Goal: Task Accomplishment & Management: Complete application form

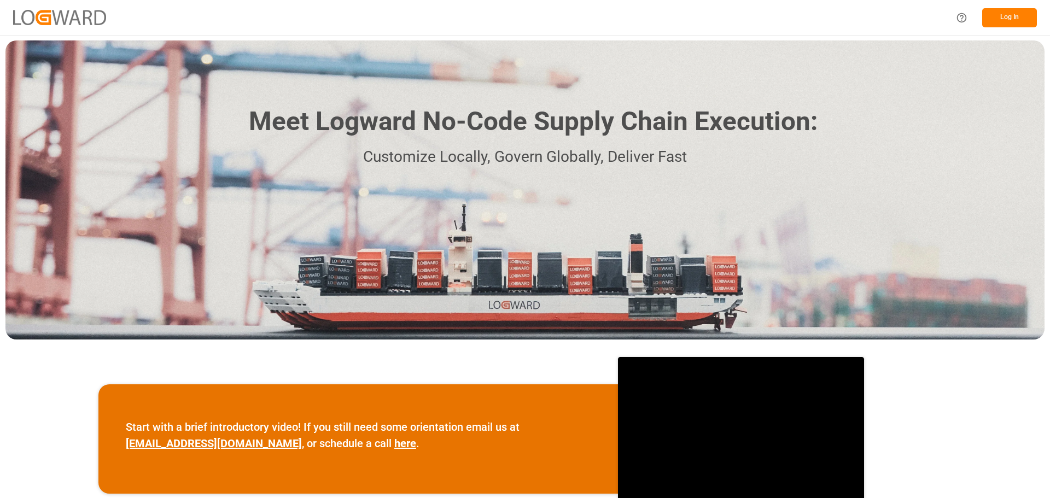
click at [1009, 17] on button "Log In" at bounding box center [1009, 17] width 55 height 19
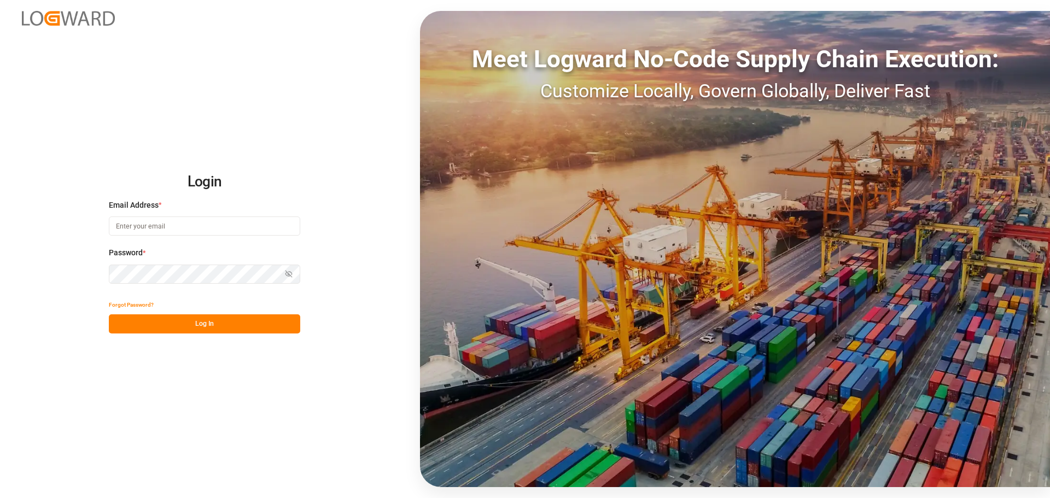
type input "emily.liu@jamindustries.com"
click at [176, 328] on button "Log In" at bounding box center [204, 323] width 191 height 19
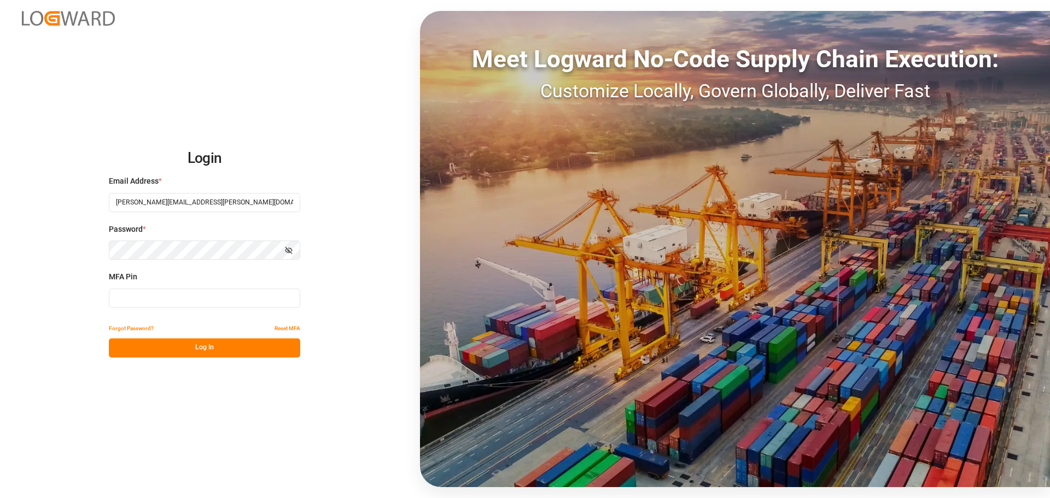
click at [219, 301] on input at bounding box center [204, 298] width 191 height 19
type input "220772"
click at [220, 346] on button "Log In" at bounding box center [204, 348] width 191 height 19
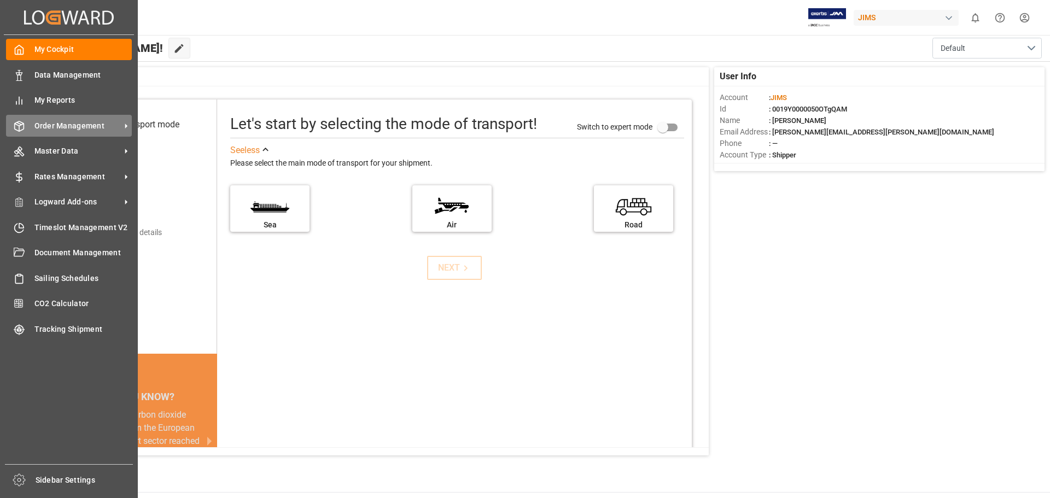
click at [79, 133] on div "Order Management Order Management" at bounding box center [69, 125] width 126 height 21
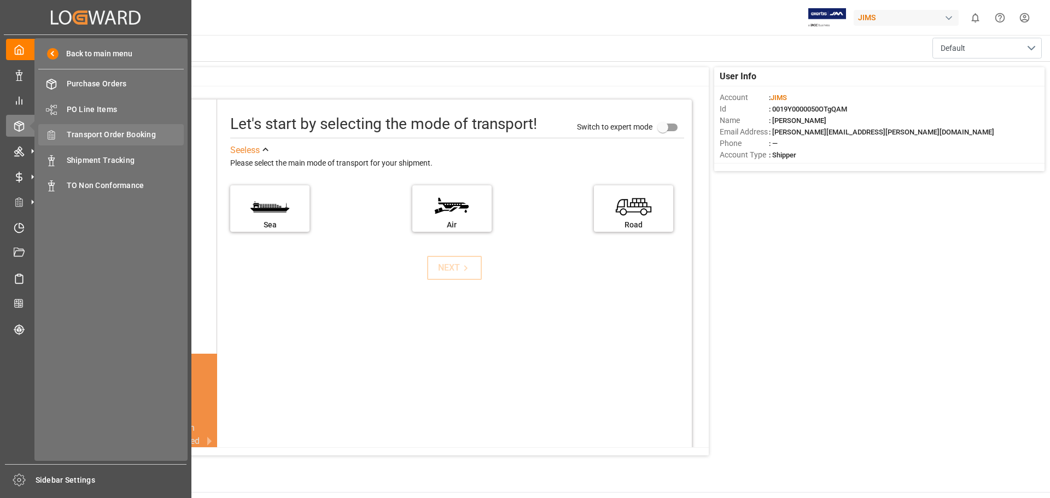
click at [139, 138] on span "Transport Order Booking" at bounding box center [126, 134] width 118 height 11
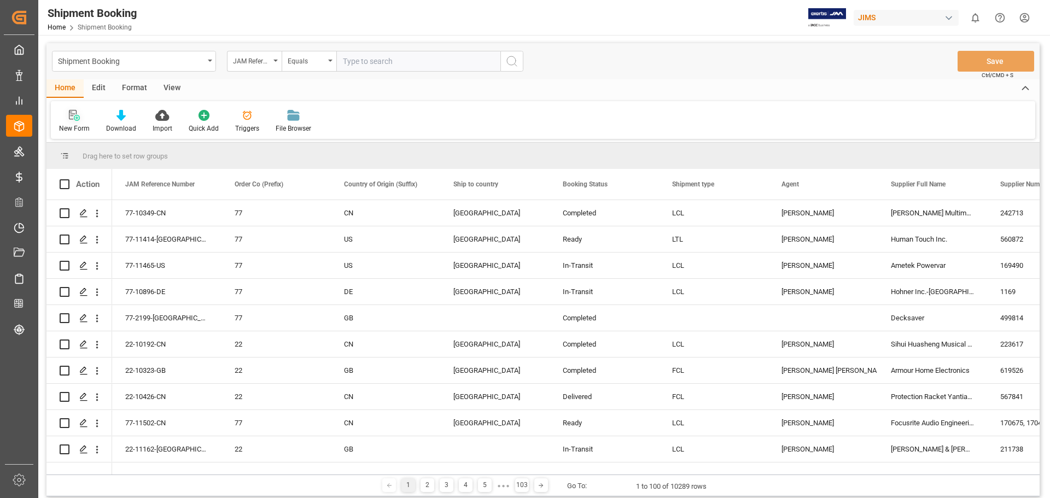
click at [82, 121] on div at bounding box center [74, 114] width 31 height 11
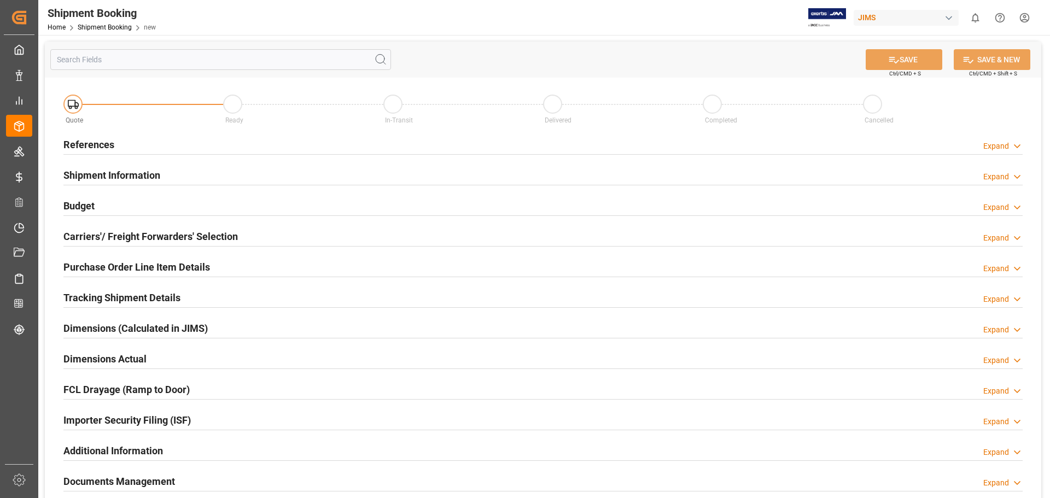
click at [107, 138] on h2 "References" at bounding box center [88, 144] width 51 height 15
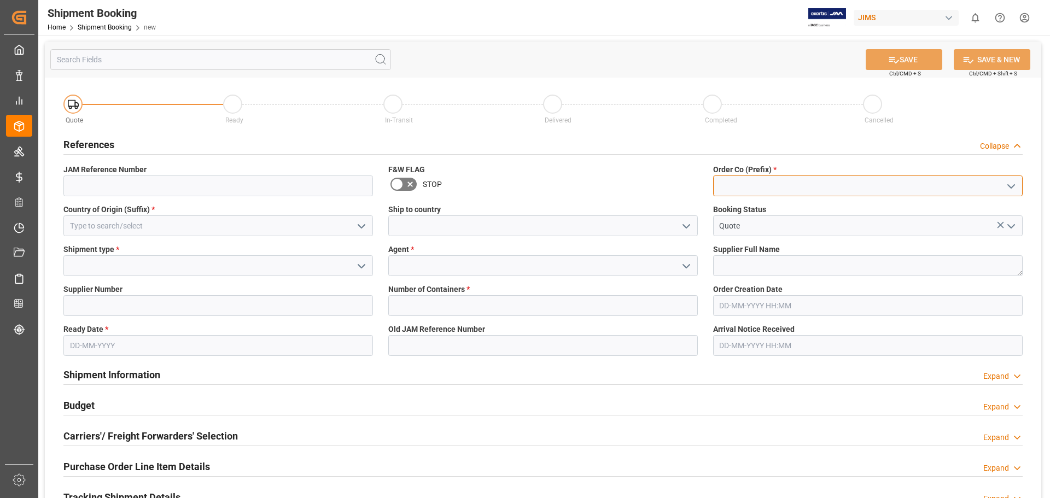
click at [790, 187] on input at bounding box center [868, 186] width 310 height 21
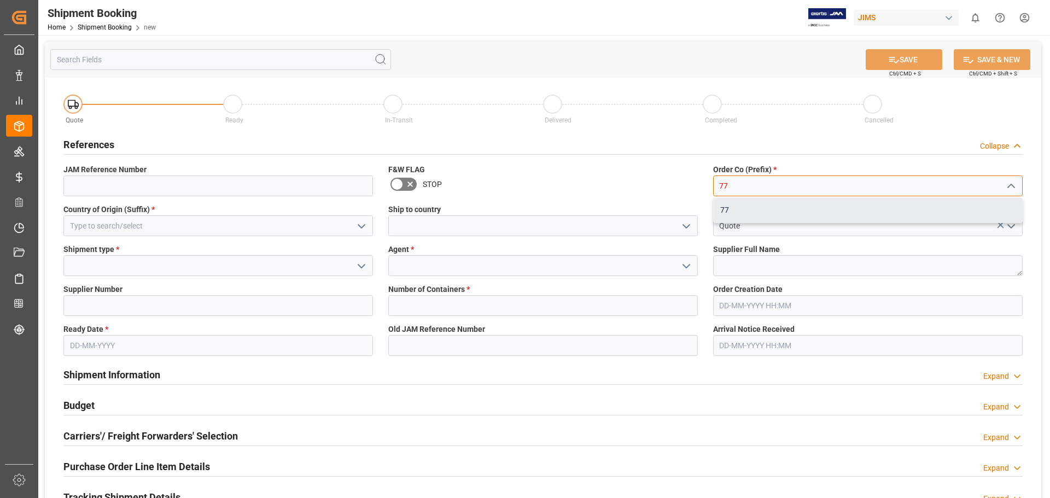
click at [815, 210] on div "77" at bounding box center [868, 210] width 308 height 25
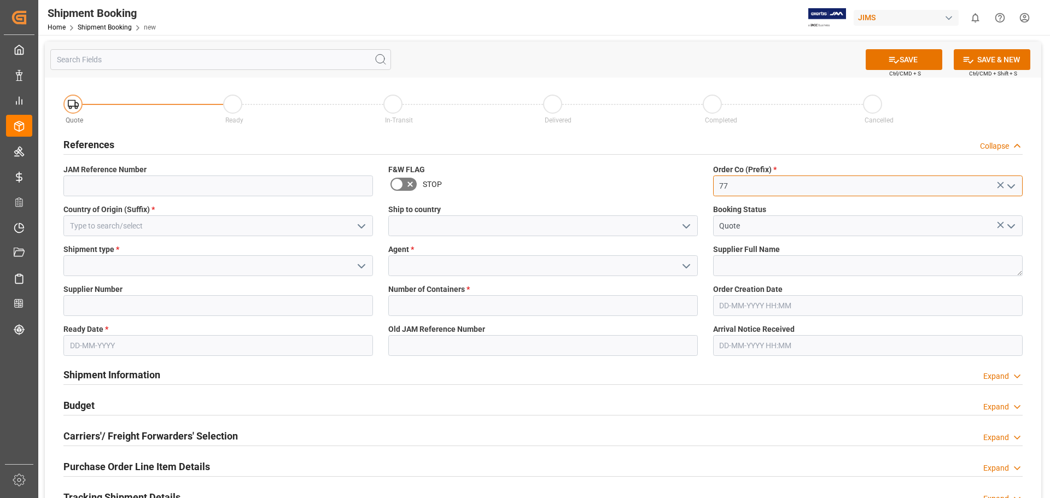
type input "77"
click at [798, 220] on input "Quote" at bounding box center [868, 225] width 310 height 21
click at [415, 219] on input at bounding box center [543, 225] width 310 height 21
click at [691, 226] on icon "open menu" at bounding box center [686, 226] width 13 height 13
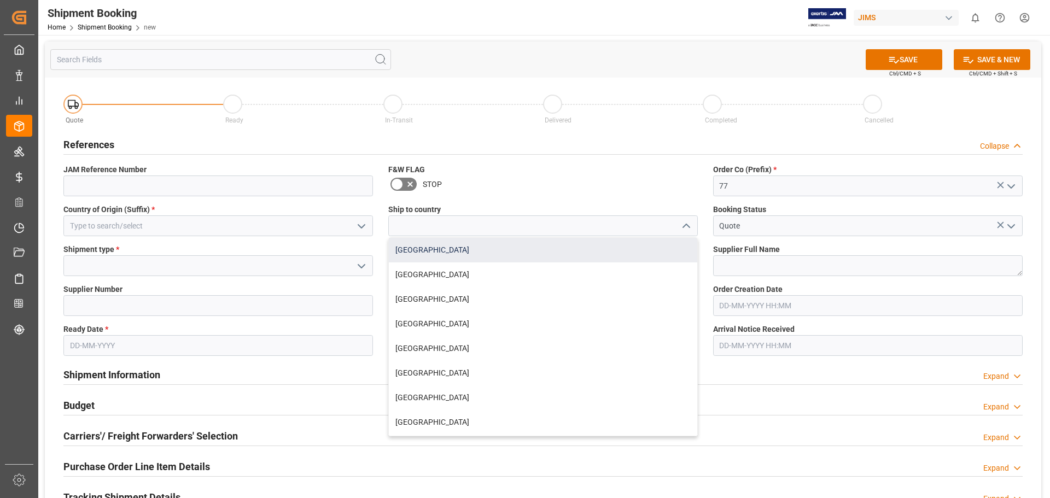
click at [668, 257] on div "Canada" at bounding box center [543, 250] width 308 height 25
type input "Canada"
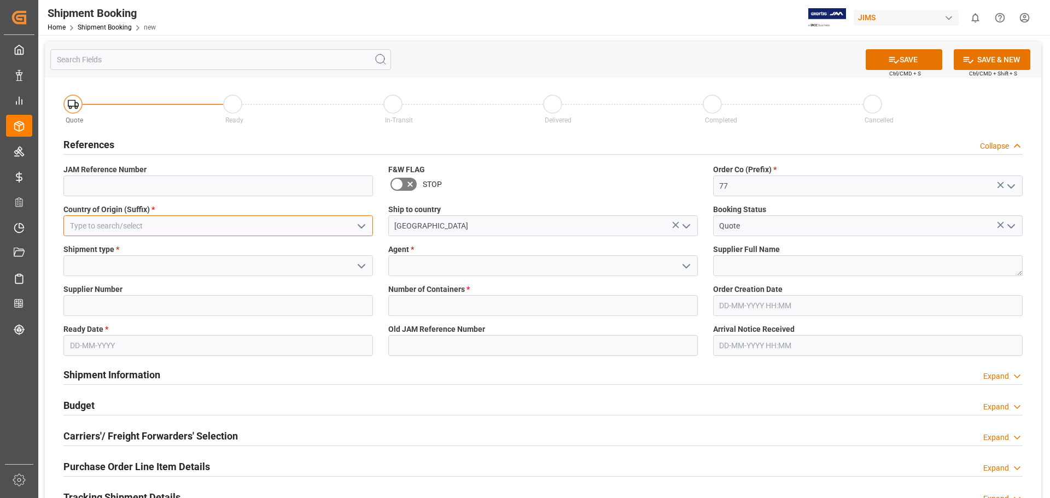
click at [114, 224] on input at bounding box center [218, 225] width 310 height 21
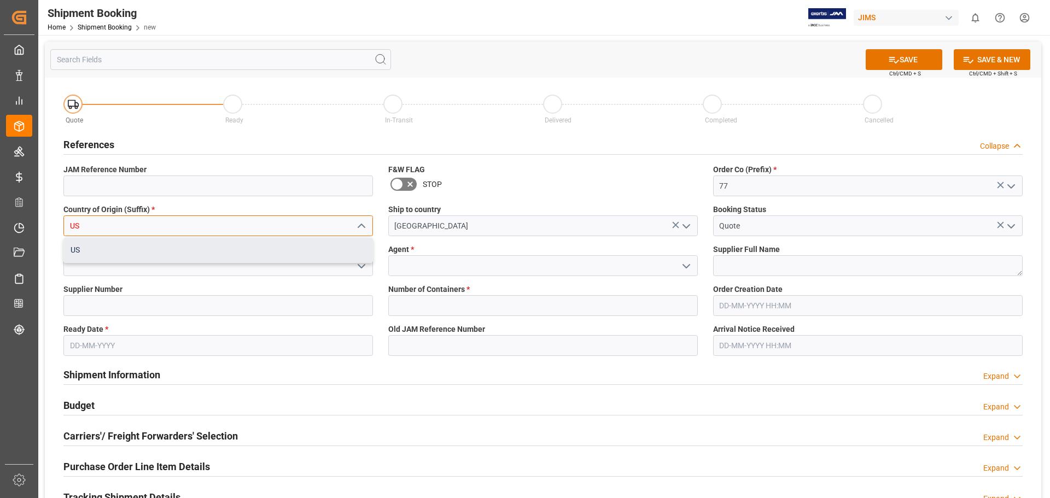
click at [107, 251] on div "US" at bounding box center [218, 250] width 308 height 25
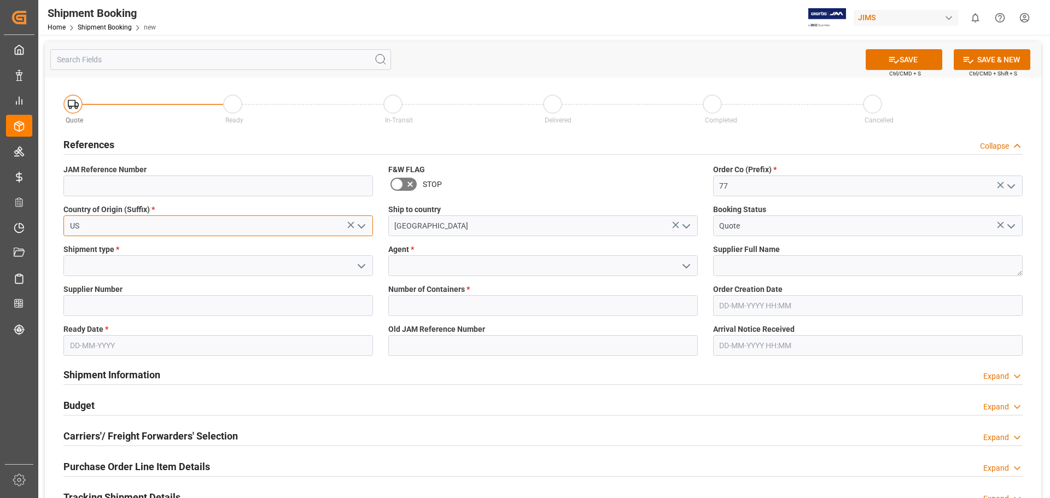
type input "US"
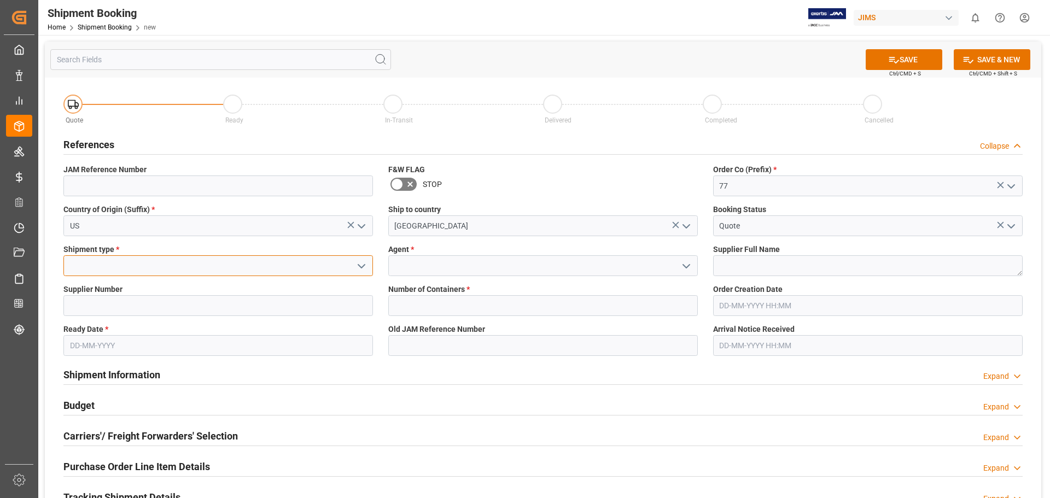
click at [102, 262] on input at bounding box center [218, 265] width 310 height 21
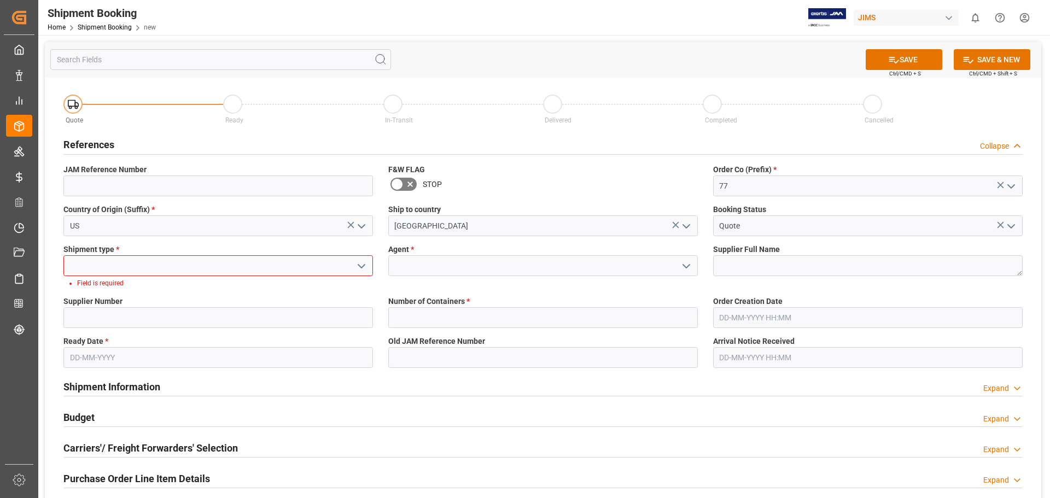
click at [367, 264] on icon "open menu" at bounding box center [361, 266] width 13 height 13
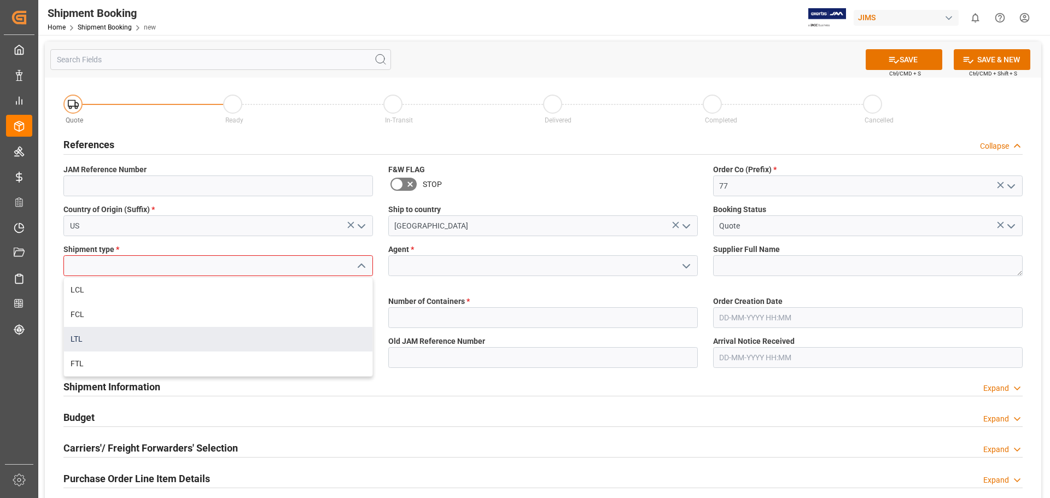
click at [250, 342] on div "LTL" at bounding box center [218, 339] width 308 height 25
type input "LTL"
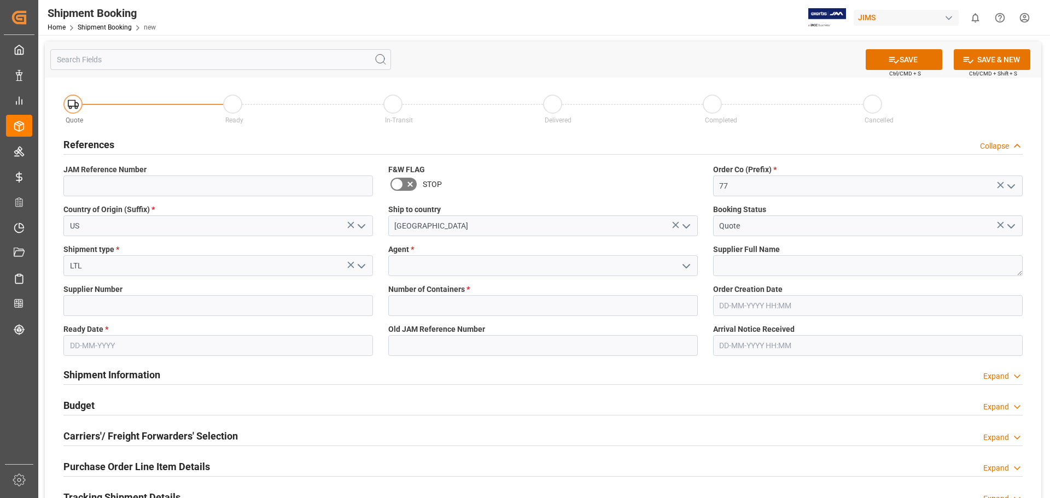
click at [116, 346] on input "text" at bounding box center [218, 345] width 310 height 21
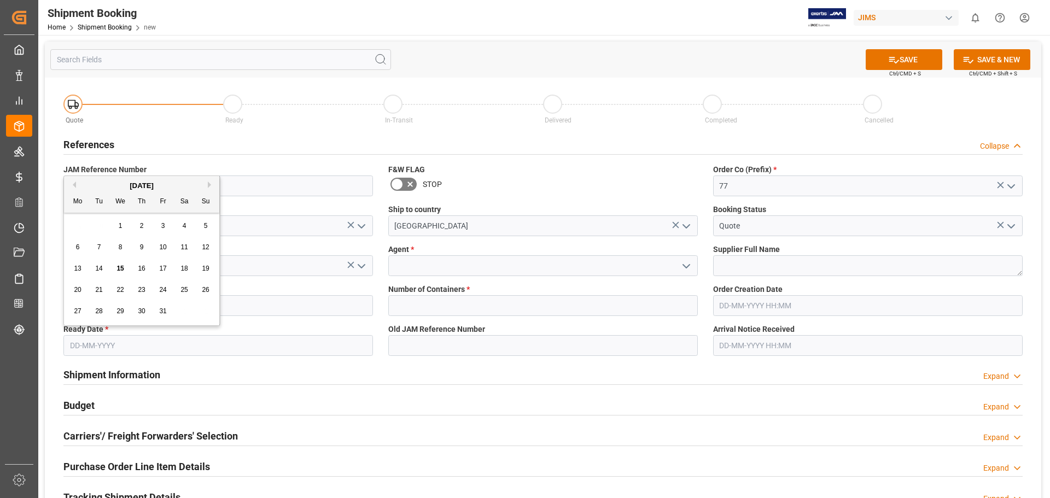
click at [119, 269] on span "15" at bounding box center [119, 269] width 7 height 8
type input "15-10-2025"
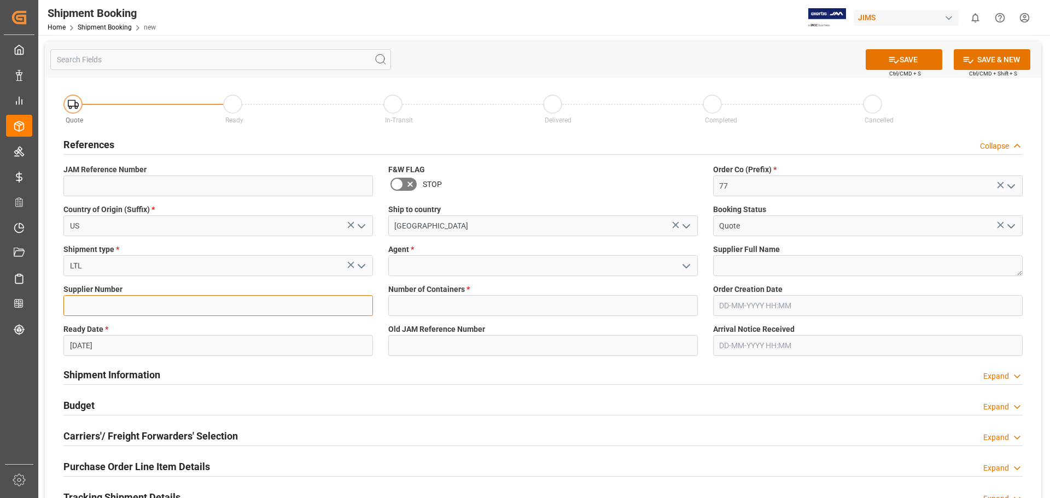
click at [236, 304] on input at bounding box center [218, 305] width 310 height 21
type input "557"
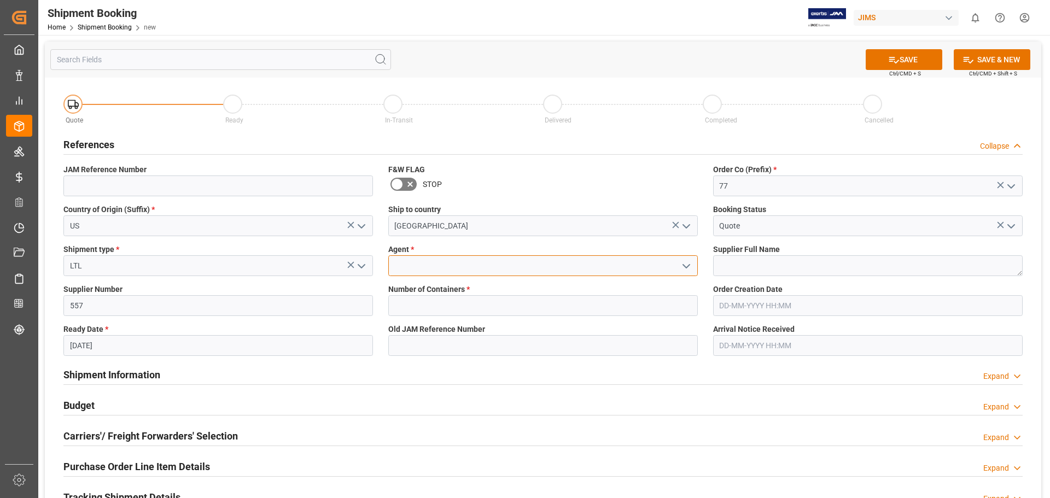
click at [464, 265] on input at bounding box center [543, 265] width 310 height 21
click at [686, 267] on polyline "open menu" at bounding box center [686, 266] width 7 height 3
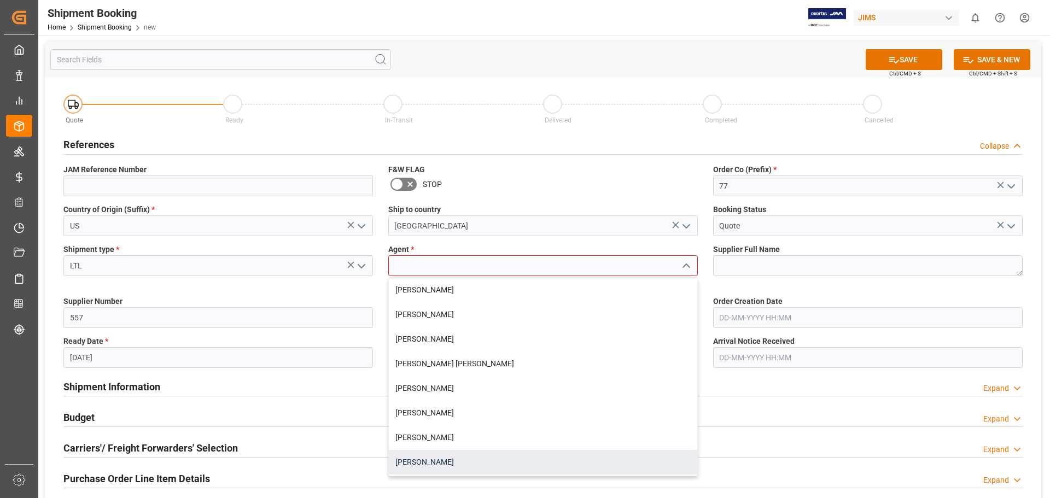
click at [538, 459] on div "[PERSON_NAME]" at bounding box center [543, 462] width 308 height 25
type input "[PERSON_NAME]"
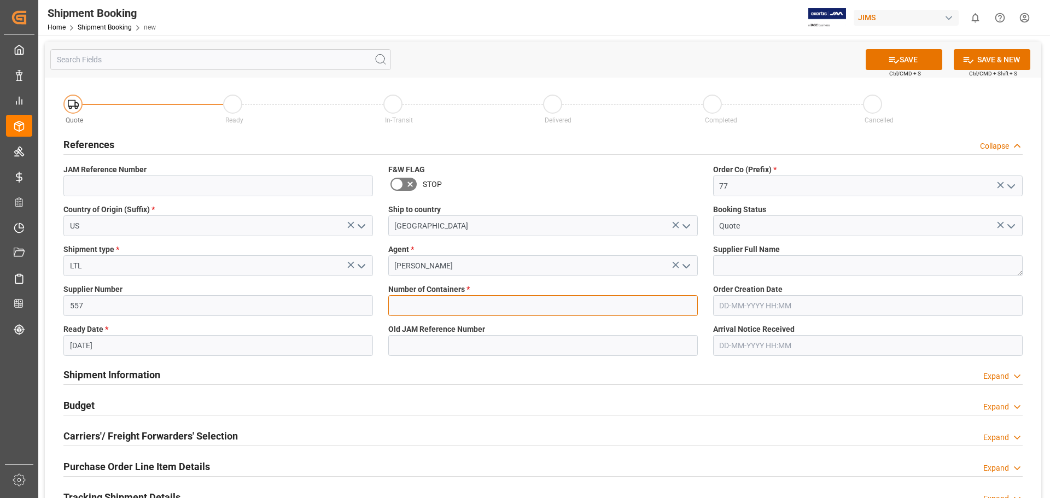
click at [419, 306] on input "text" at bounding box center [543, 305] width 310 height 21
type input "0"
click at [906, 60] on button "SAVE" at bounding box center [904, 59] width 77 height 21
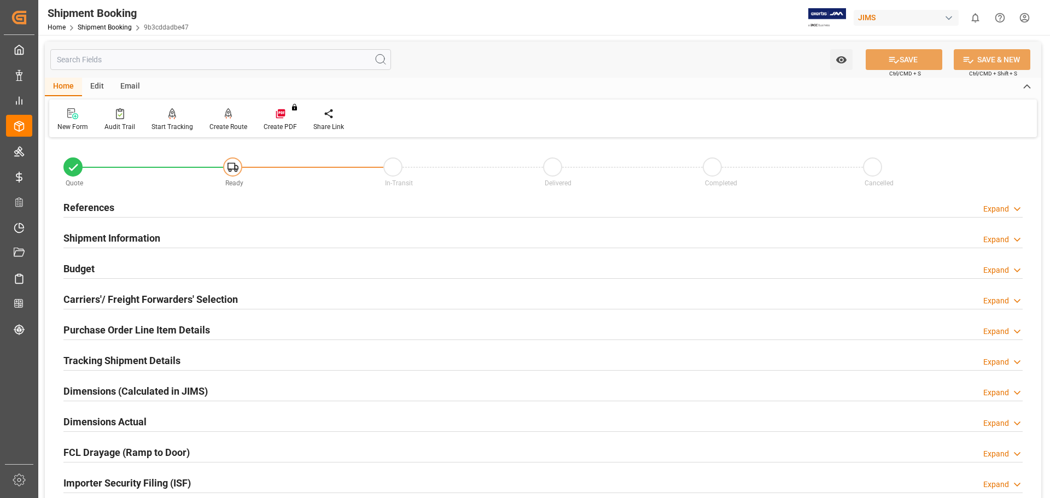
click at [80, 207] on h2 "References" at bounding box center [88, 207] width 51 height 15
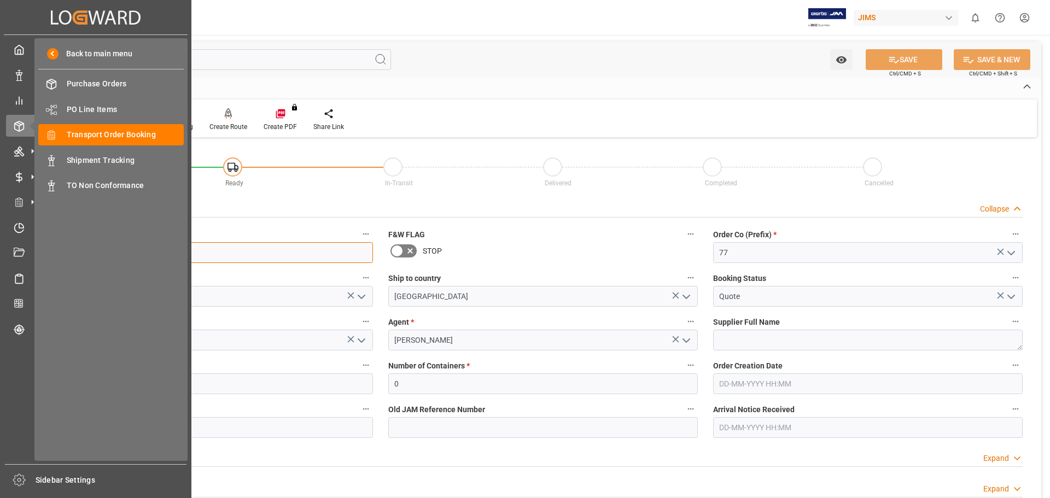
drag, startPoint x: 119, startPoint y: 254, endPoint x: 6, endPoint y: 18, distance: 261.5
click at [12, 252] on div "Created by potrace 1.15, written by Peter Selinger 2001-2017 Created by potrace…" at bounding box center [525, 249] width 1050 height 498
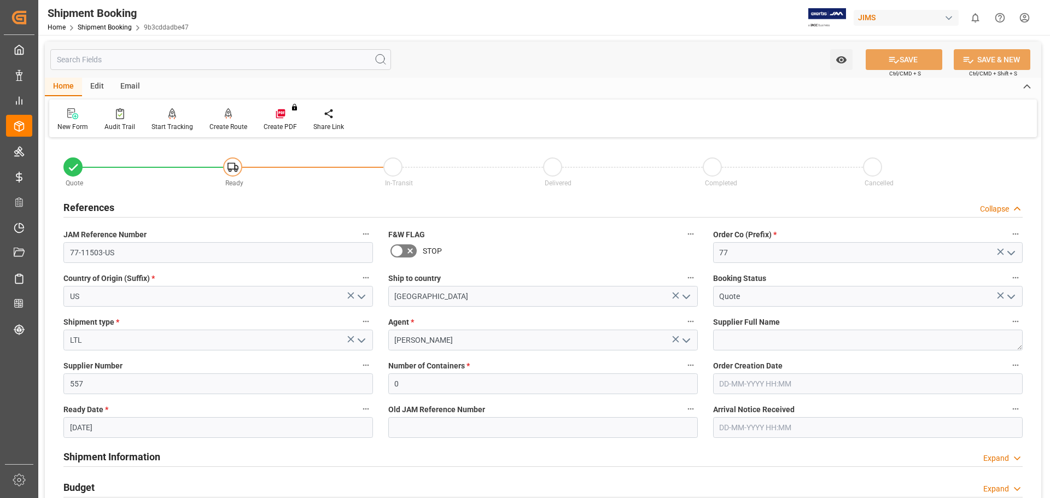
click at [453, 180] on div "In-Transit" at bounding box center [463, 183] width 160 height 12
click at [86, 24] on link "Shipment Booking" at bounding box center [105, 28] width 54 height 8
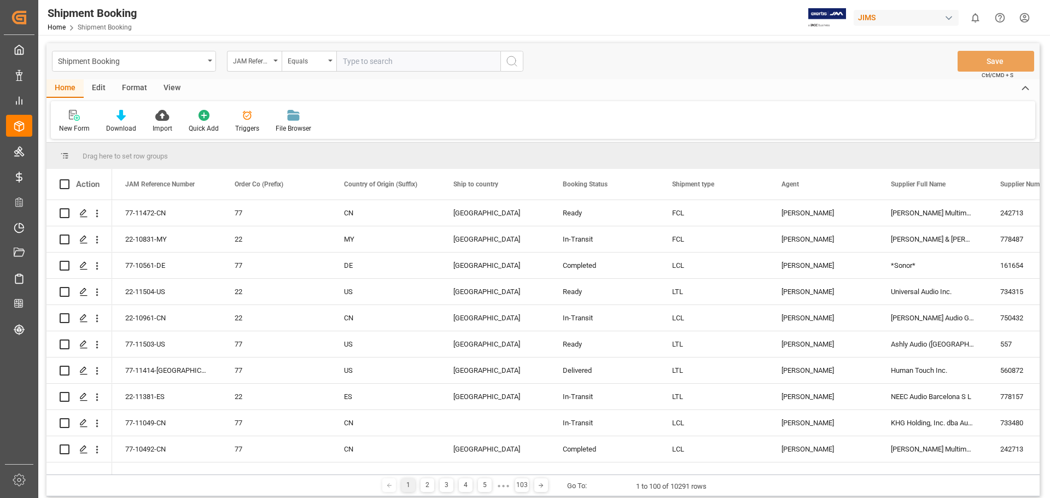
click at [422, 66] on input "text" at bounding box center [418, 61] width 164 height 21
type input "22-11443-[GEOGRAPHIC_DATA]"
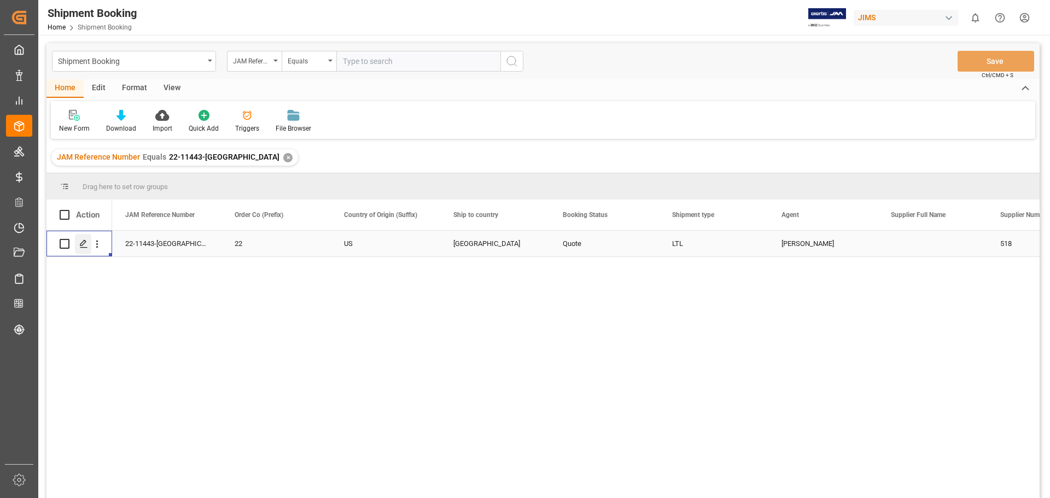
click at [83, 246] on icon "Press SPACE to select this row." at bounding box center [83, 244] width 9 height 9
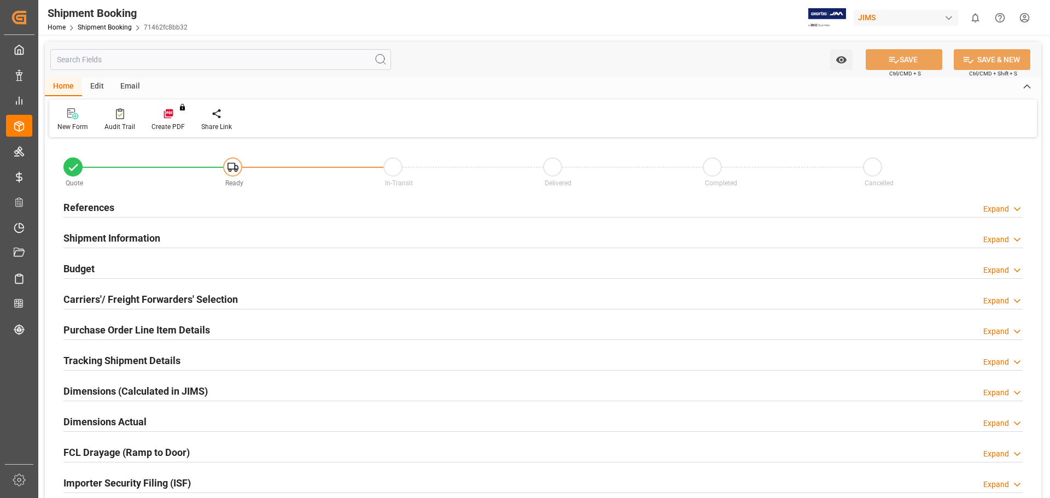
type input "0"
click at [96, 207] on h2 "References" at bounding box center [88, 207] width 51 height 15
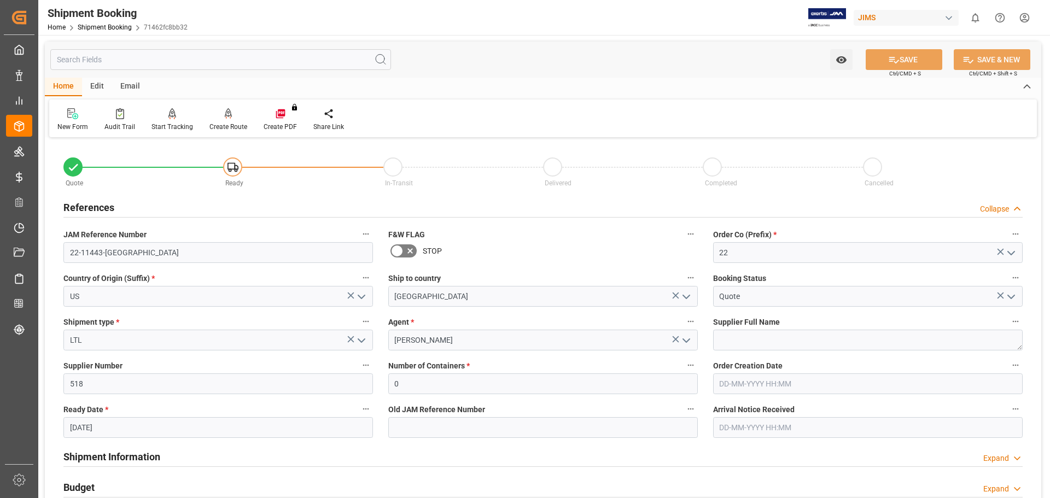
click at [96, 207] on h2 "References" at bounding box center [88, 207] width 51 height 15
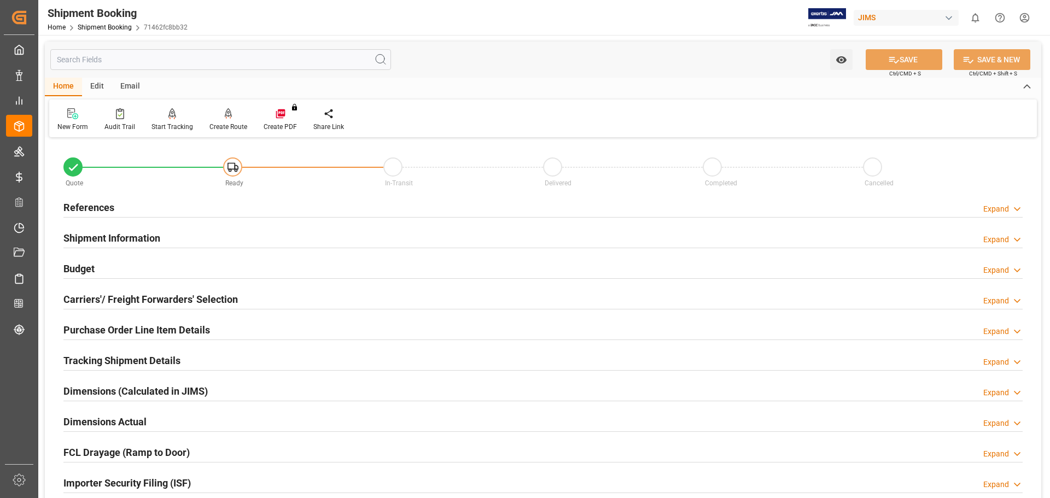
click at [73, 266] on h2 "Budget" at bounding box center [78, 268] width 31 height 15
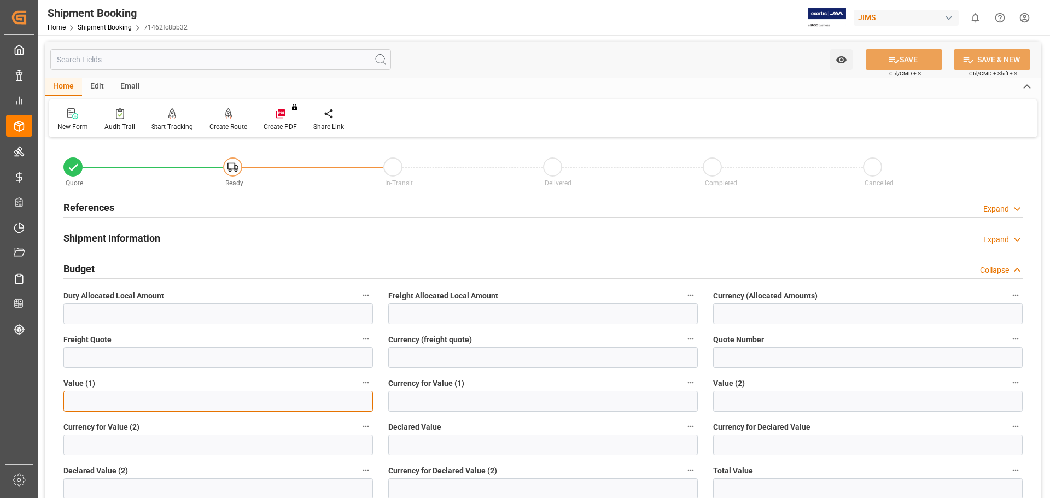
click at [177, 403] on input "text" at bounding box center [218, 401] width 310 height 21
click at [112, 402] on input "text" at bounding box center [218, 401] width 310 height 21
type input "449.99"
click at [467, 402] on input at bounding box center [543, 401] width 310 height 21
type input "USD"
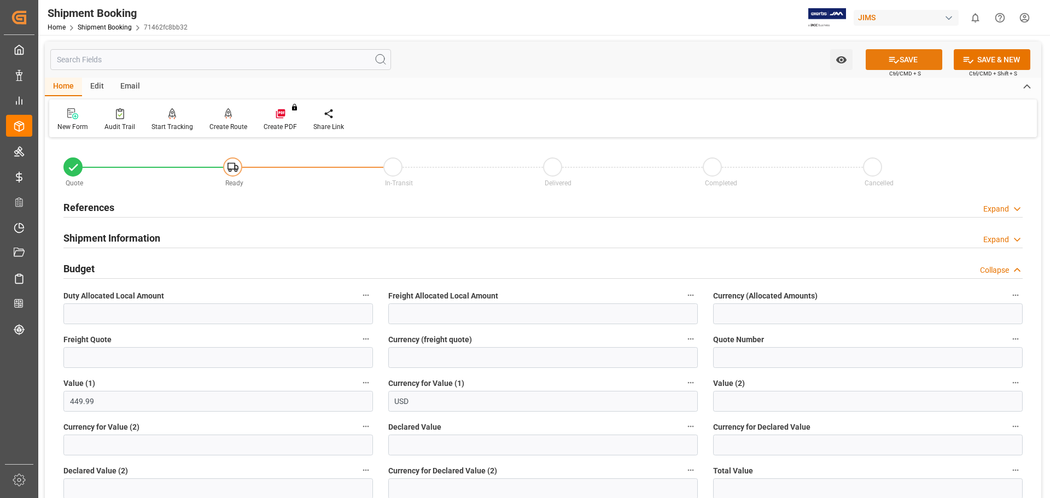
click at [906, 62] on button "SAVE" at bounding box center [904, 59] width 77 height 21
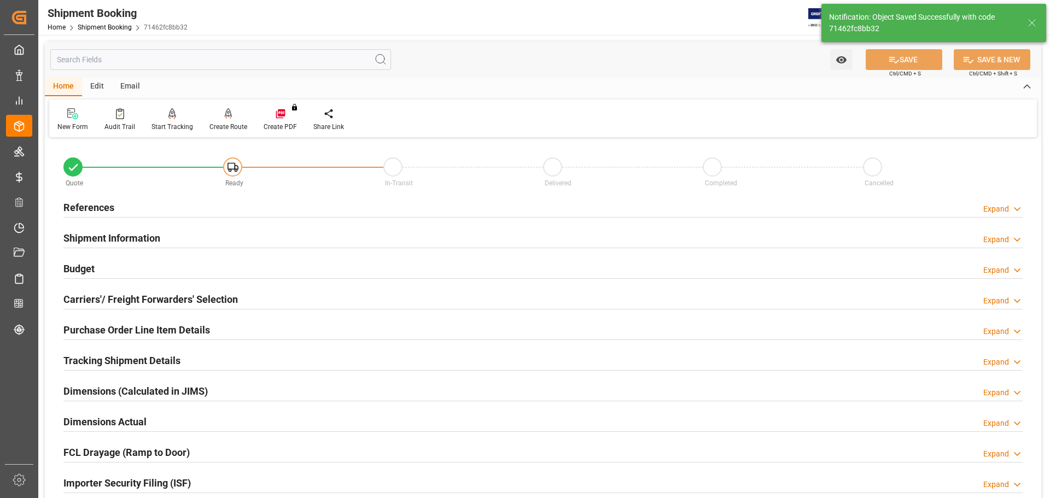
click at [177, 301] on h2 "Carriers'/ Freight Forwarders' Selection" at bounding box center [150, 299] width 174 height 15
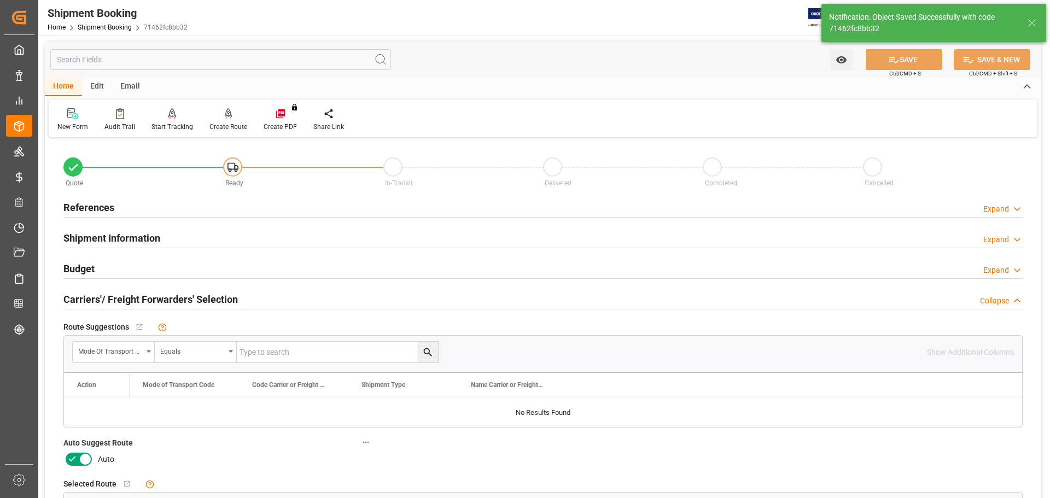
click at [77, 463] on icon at bounding box center [72, 459] width 13 height 13
click at [0, 0] on input "checkbox" at bounding box center [0, 0] width 0 height 0
click at [917, 57] on button "SAVE" at bounding box center [904, 59] width 77 height 21
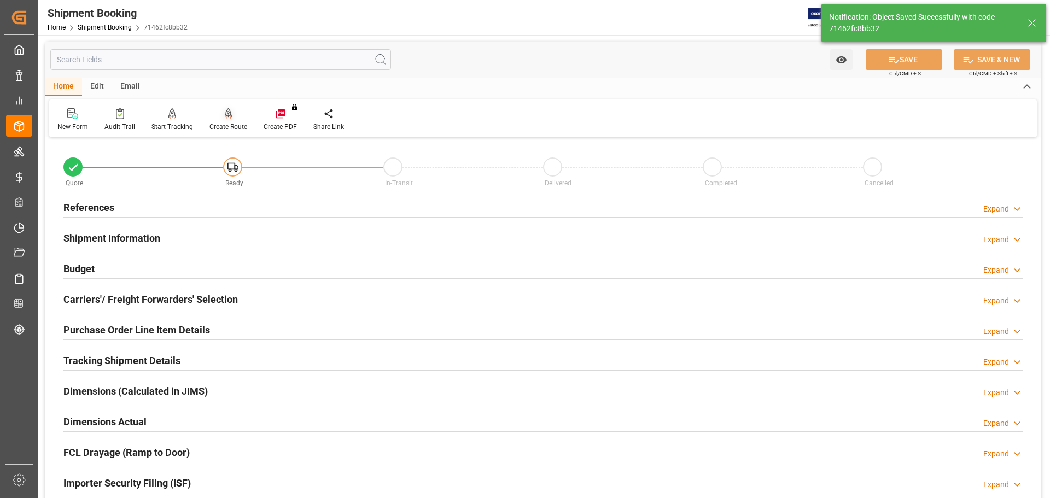
click at [230, 119] on div at bounding box center [228, 113] width 38 height 11
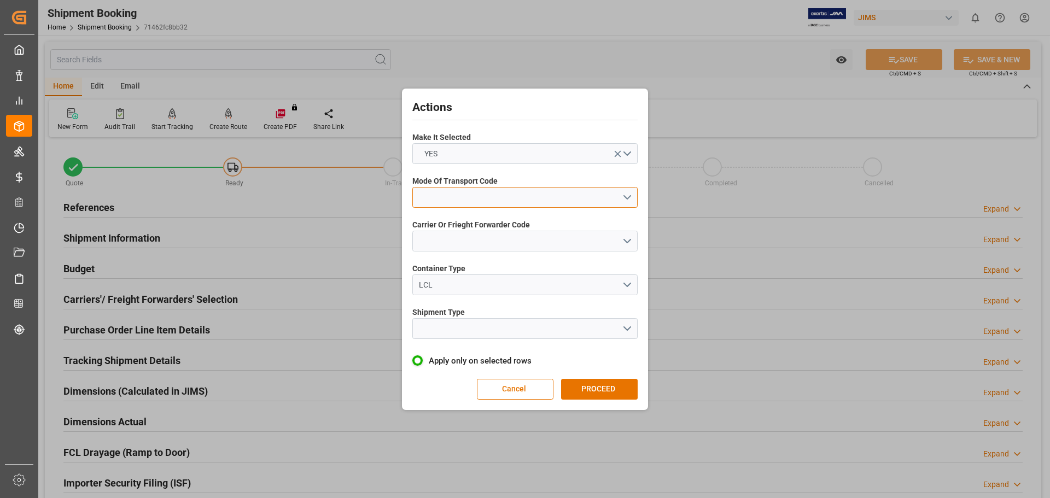
click at [476, 191] on button "open menu" at bounding box center [524, 197] width 225 height 21
click at [483, 291] on div "5- COURIER GROUND" at bounding box center [525, 292] width 224 height 23
click at [450, 239] on button "open menu" at bounding box center [524, 241] width 225 height 21
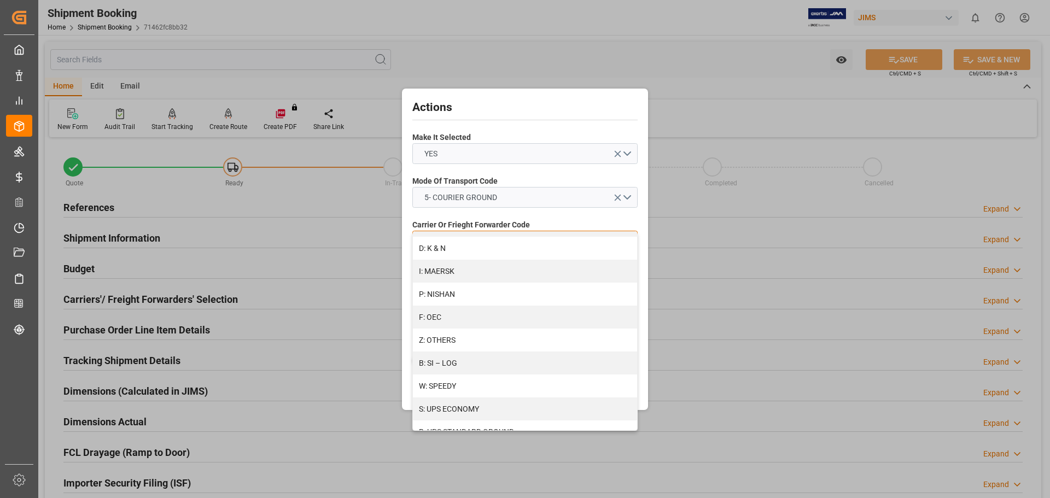
scroll to position [629, 0]
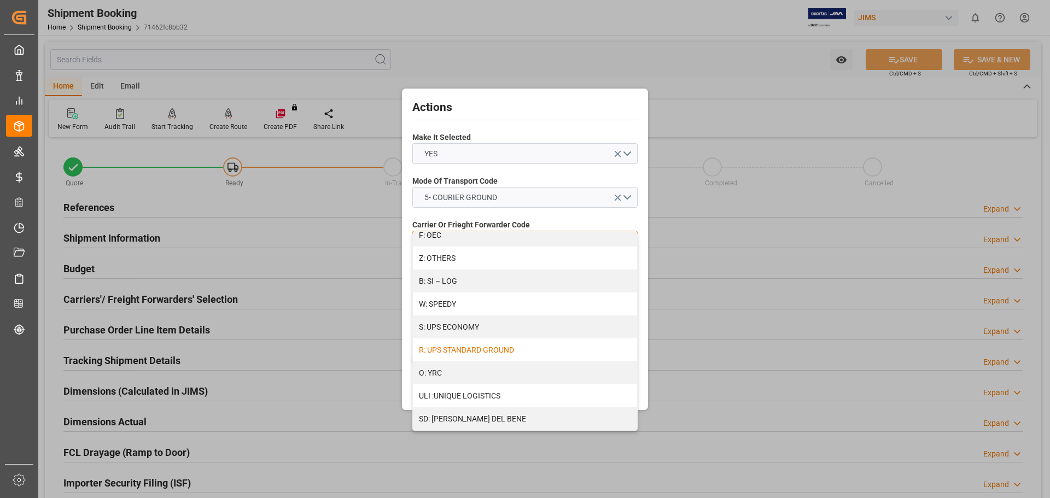
click at [501, 347] on div "R: UPS STANDARD GROUND" at bounding box center [525, 350] width 224 height 23
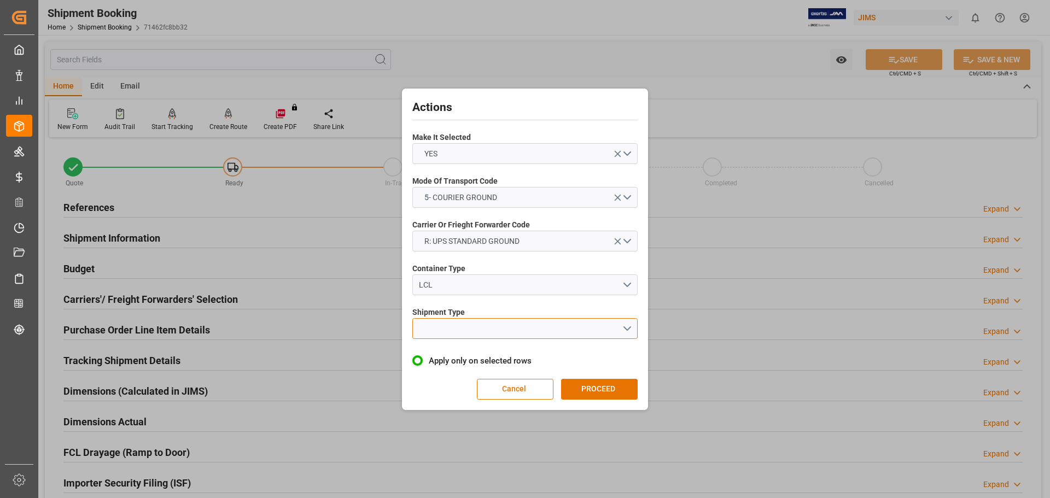
click at [486, 329] on button "open menu" at bounding box center [524, 328] width 225 height 21
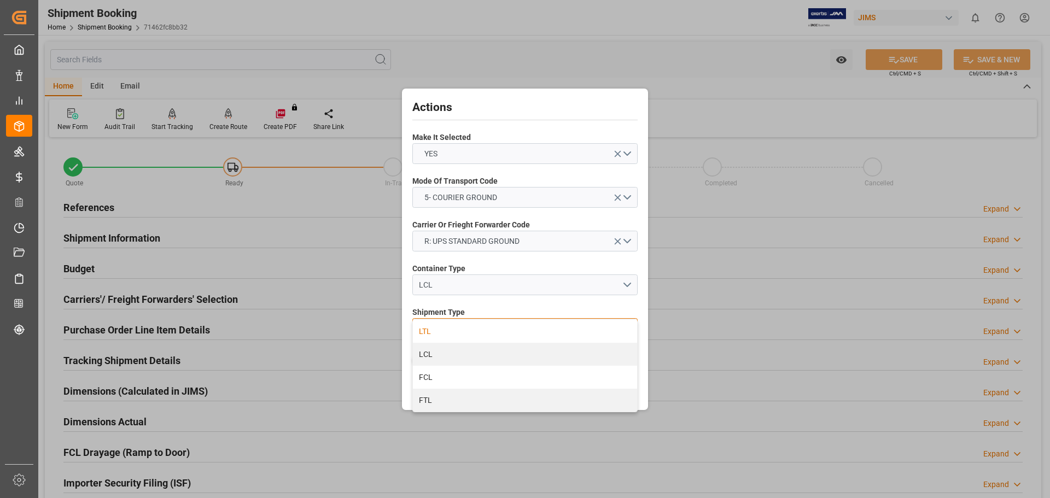
click at [486, 334] on div "LTL" at bounding box center [525, 331] width 224 height 23
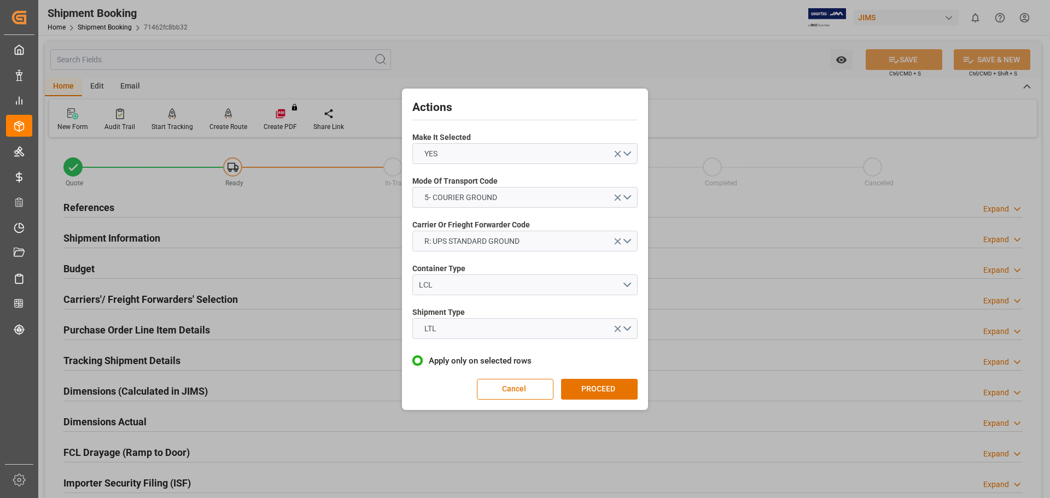
click at [594, 395] on button "PROCEED" at bounding box center [599, 389] width 77 height 21
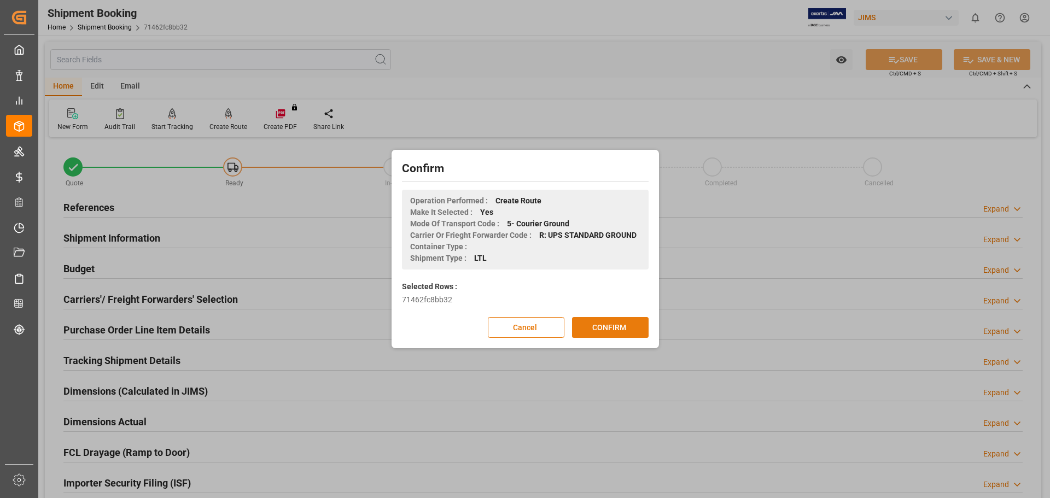
click at [607, 328] on button "CONFIRM" at bounding box center [610, 327] width 77 height 21
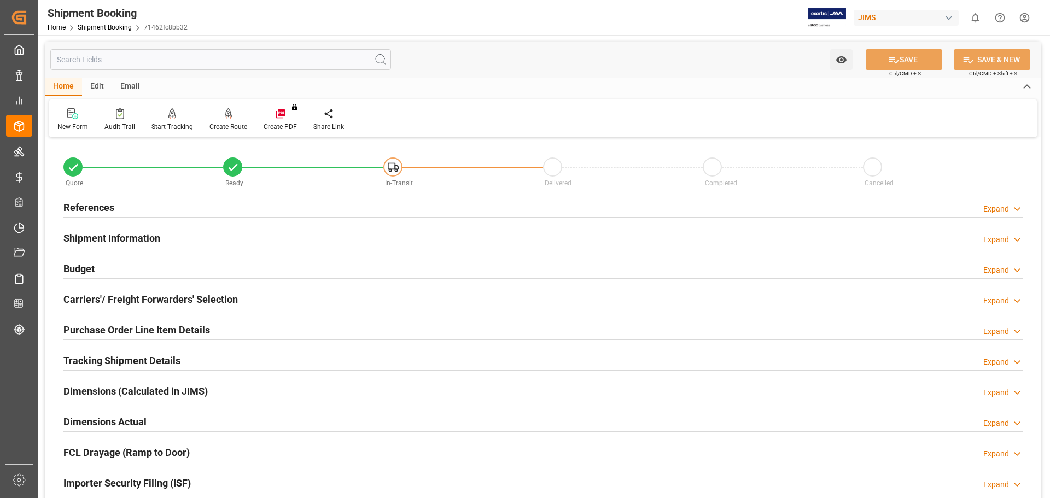
click at [103, 358] on h2 "Tracking Shipment Details" at bounding box center [121, 360] width 117 height 15
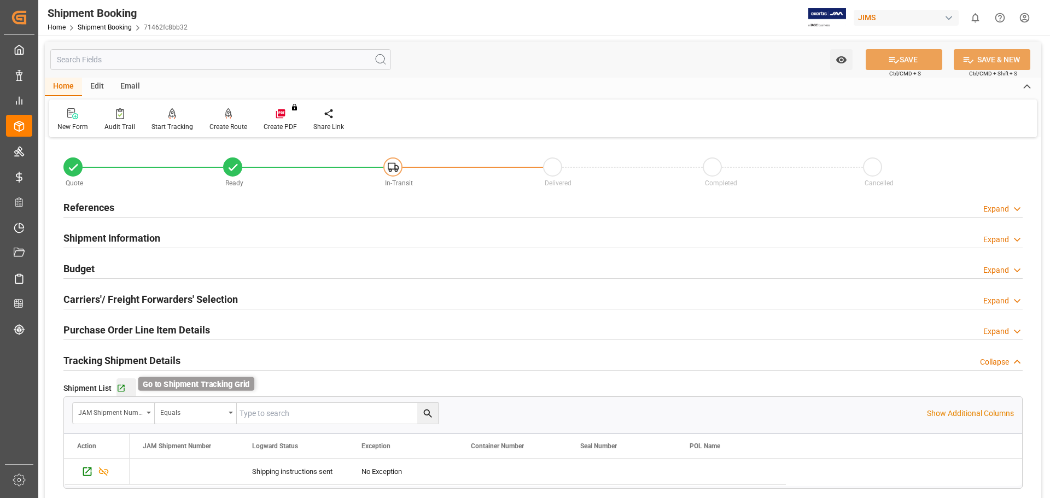
click at [118, 386] on icon "button" at bounding box center [121, 388] width 7 height 7
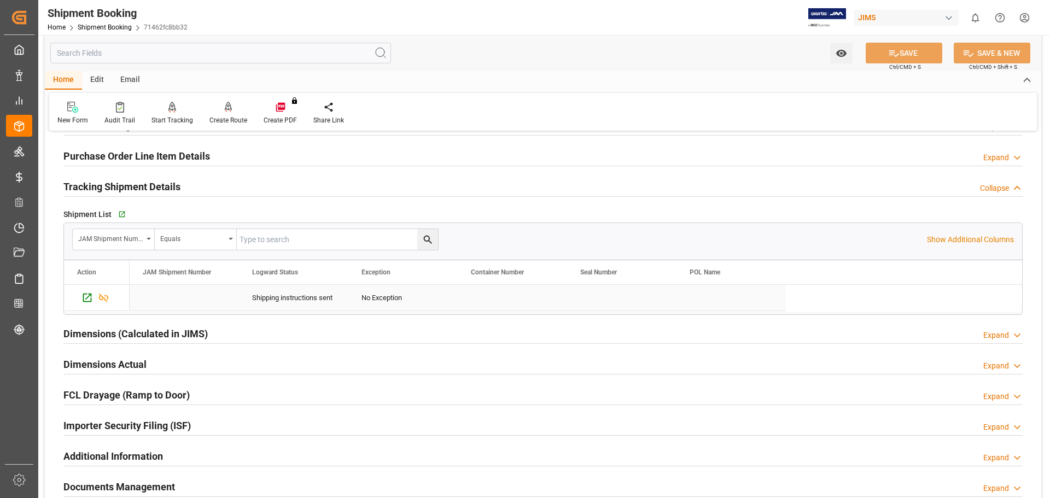
scroll to position [365, 0]
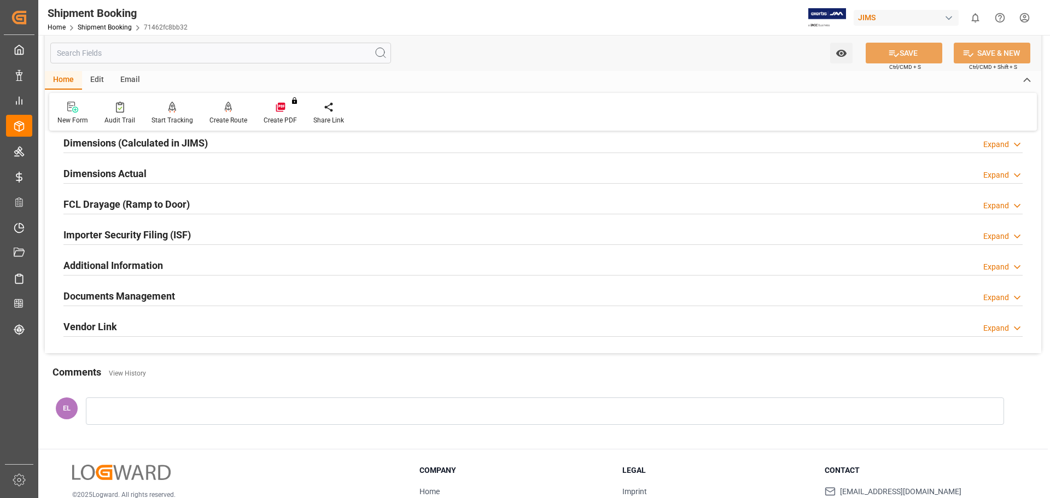
drag, startPoint x: 121, startPoint y: 294, endPoint x: 222, endPoint y: 321, distance: 104.1
click at [121, 294] on h2 "Documents Management" at bounding box center [119, 296] width 112 height 15
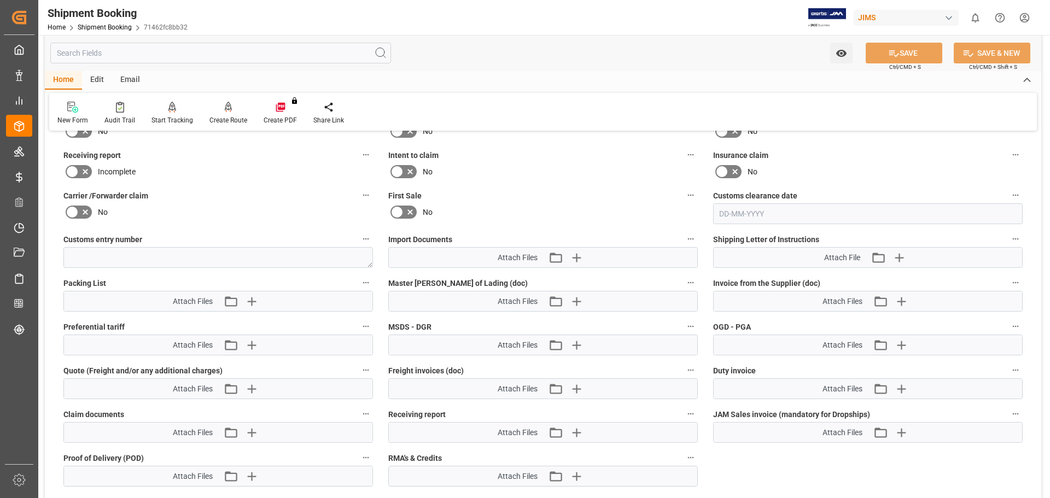
scroll to position [638, 0]
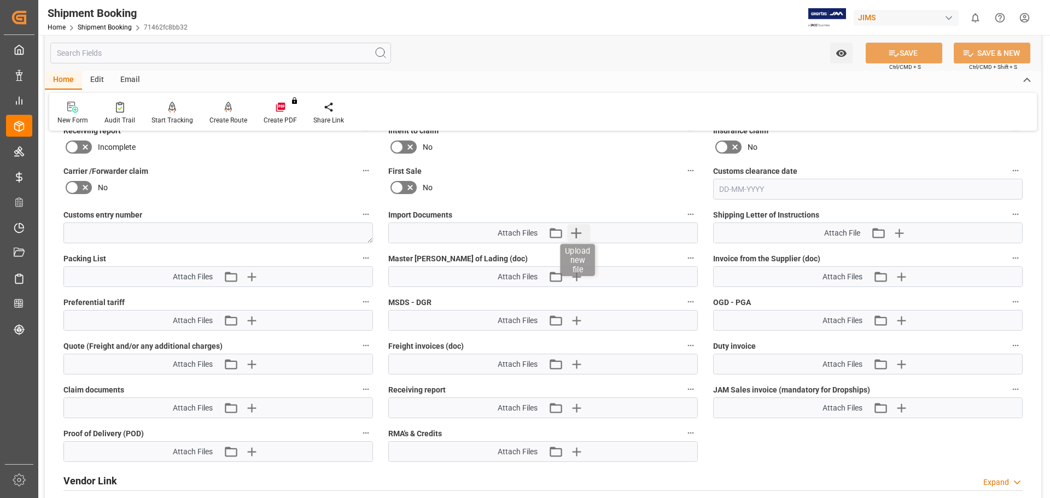
click at [578, 232] on icon "button" at bounding box center [576, 233] width 10 height 10
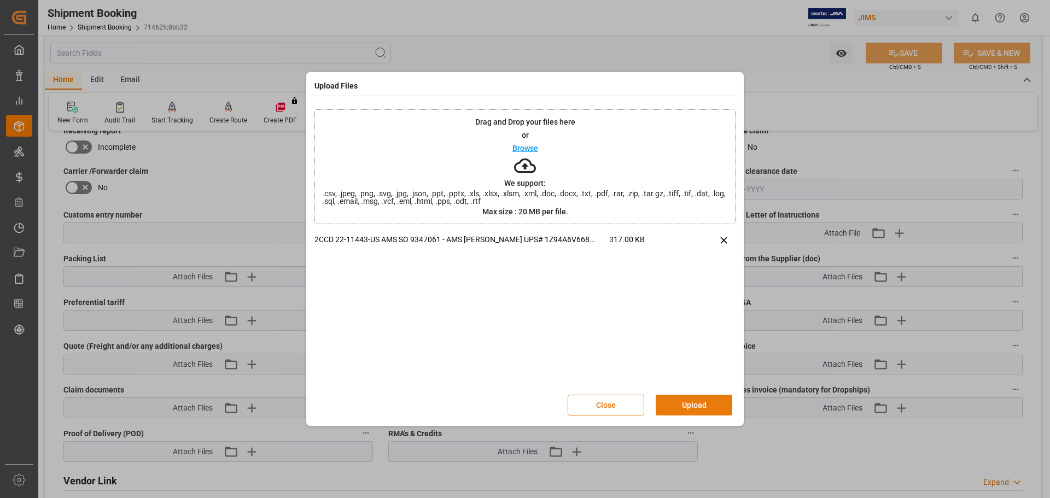
click at [675, 404] on button "Upload" at bounding box center [694, 405] width 77 height 21
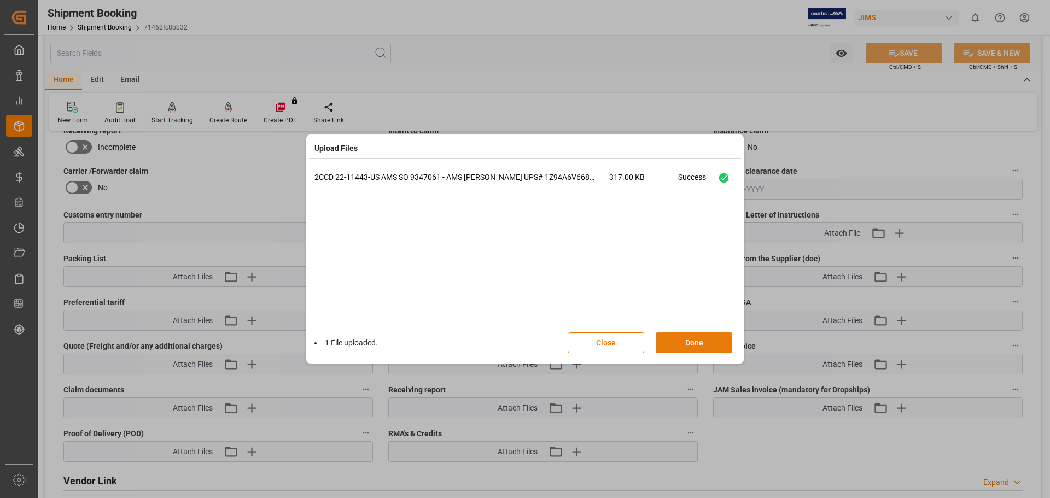
click at [699, 339] on button "Done" at bounding box center [694, 342] width 77 height 21
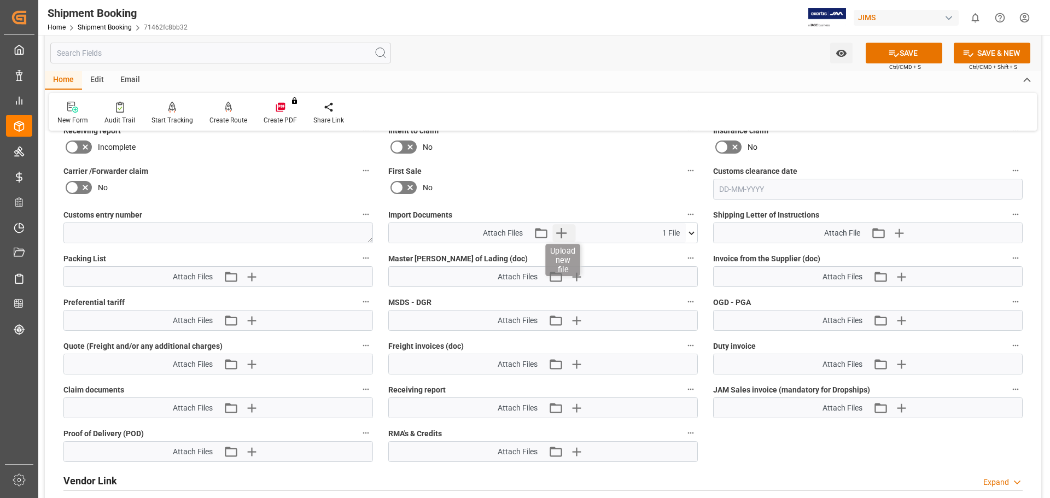
click at [559, 232] on icon "button" at bounding box center [562, 233] width 10 height 10
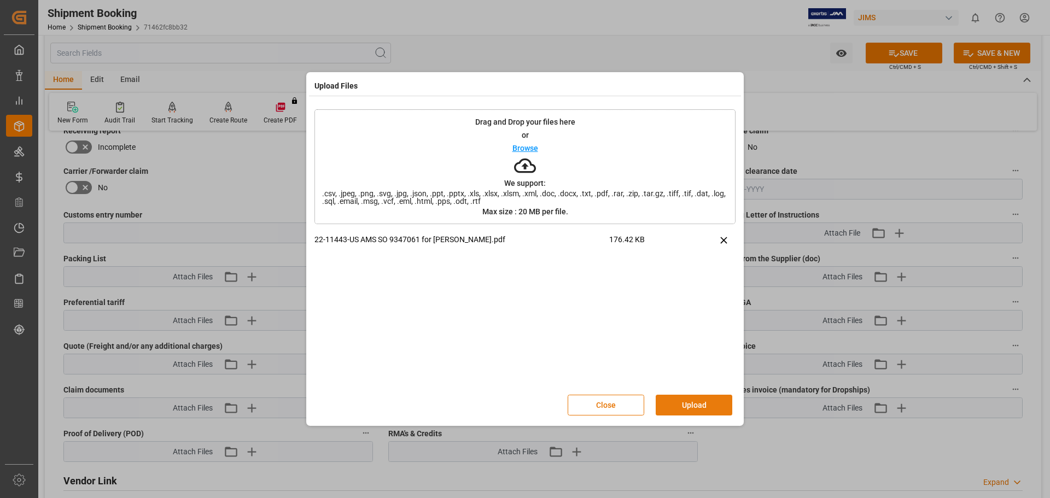
click at [691, 407] on button "Upload" at bounding box center [694, 405] width 77 height 21
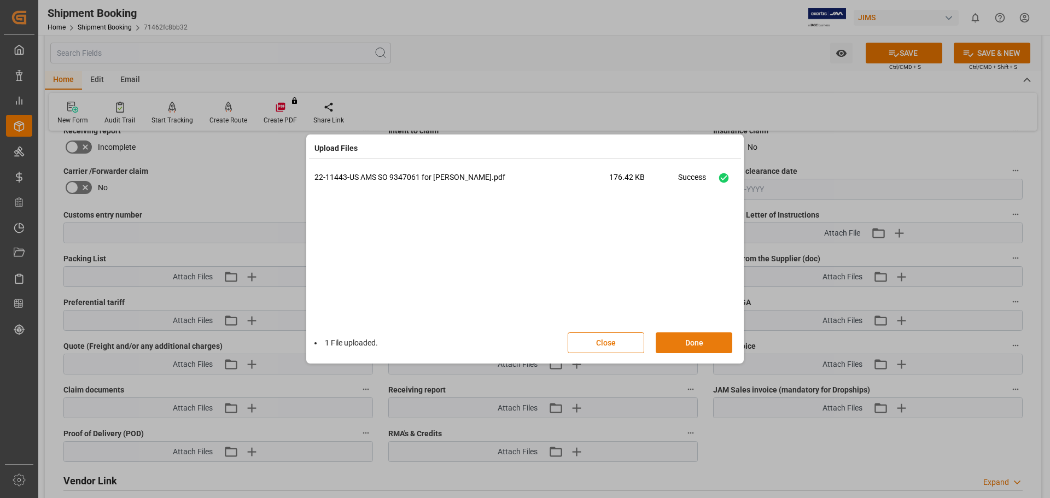
click at [676, 337] on button "Done" at bounding box center [694, 342] width 77 height 21
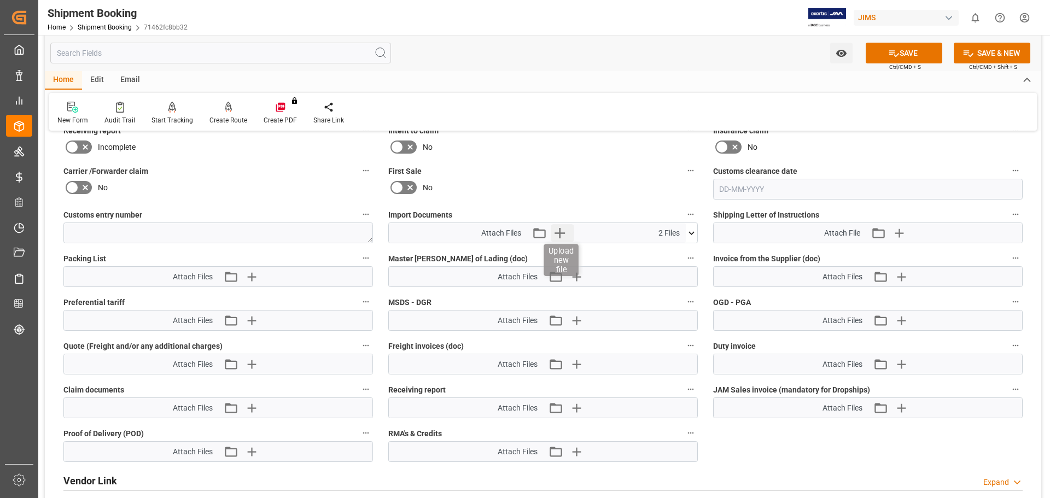
click at [567, 234] on icon "button" at bounding box center [559, 232] width 17 height 17
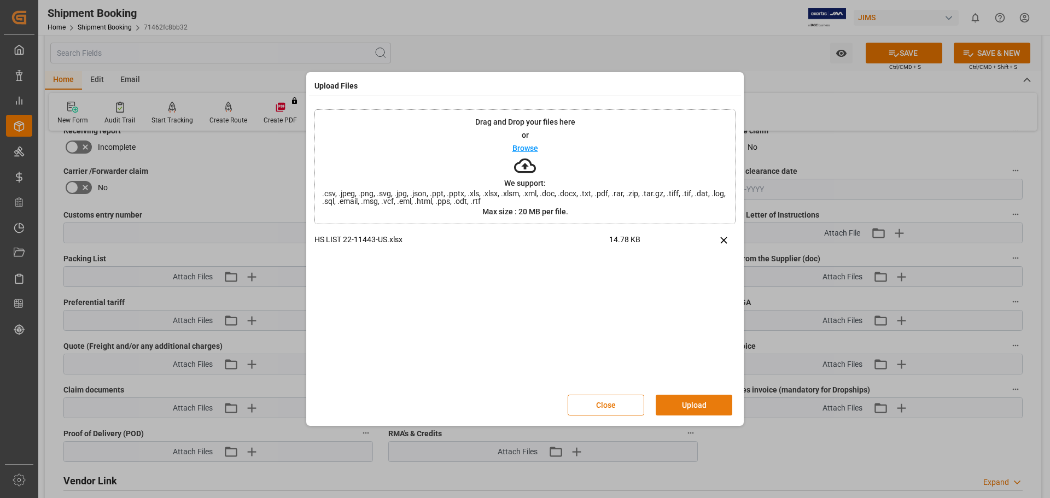
click at [688, 408] on button "Upload" at bounding box center [694, 405] width 77 height 21
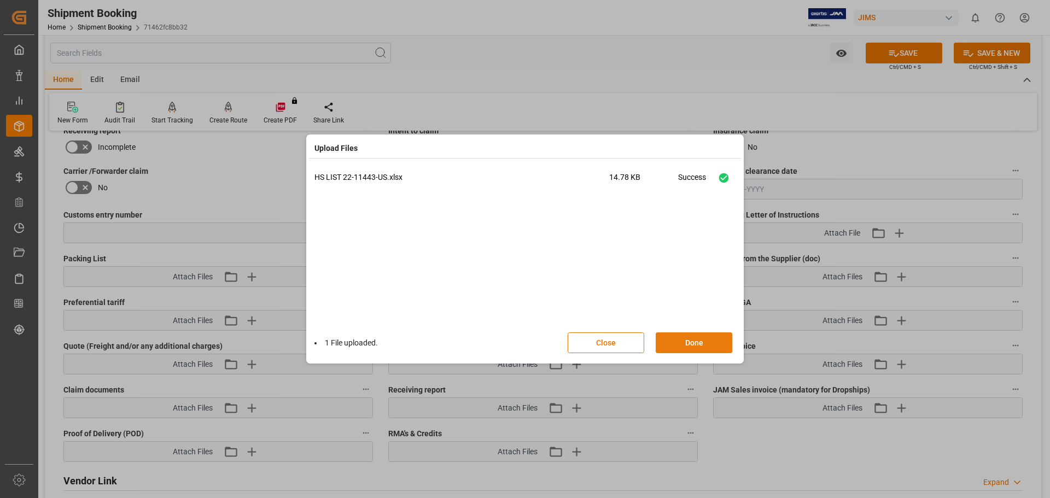
click at [684, 345] on button "Done" at bounding box center [694, 342] width 77 height 21
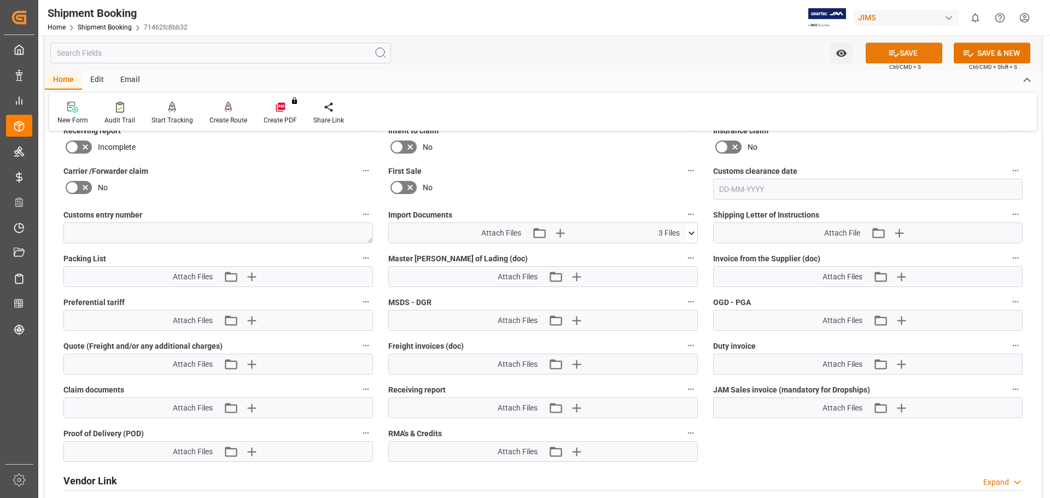
click at [906, 56] on button "SAVE" at bounding box center [904, 53] width 77 height 21
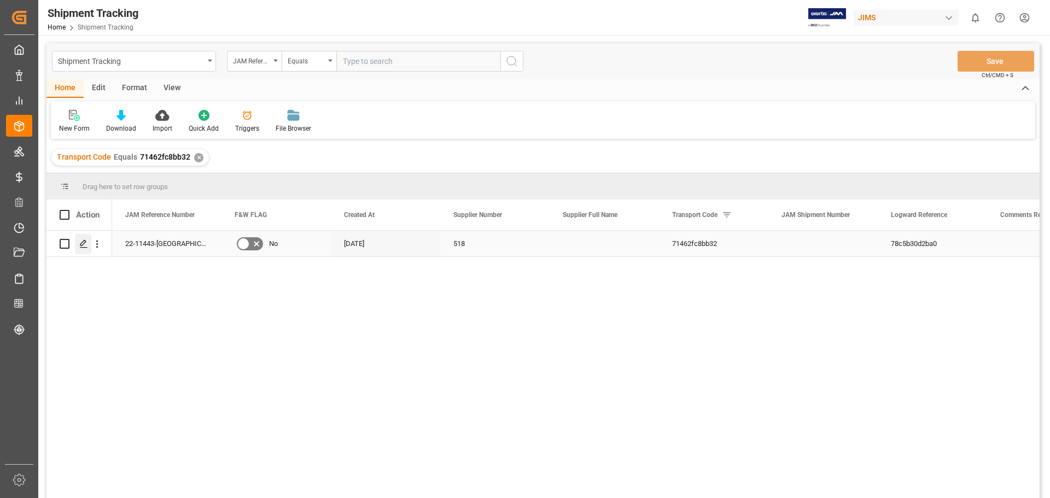
click at [84, 248] on line "Press SPACE to select this row." at bounding box center [83, 248] width 7 height 0
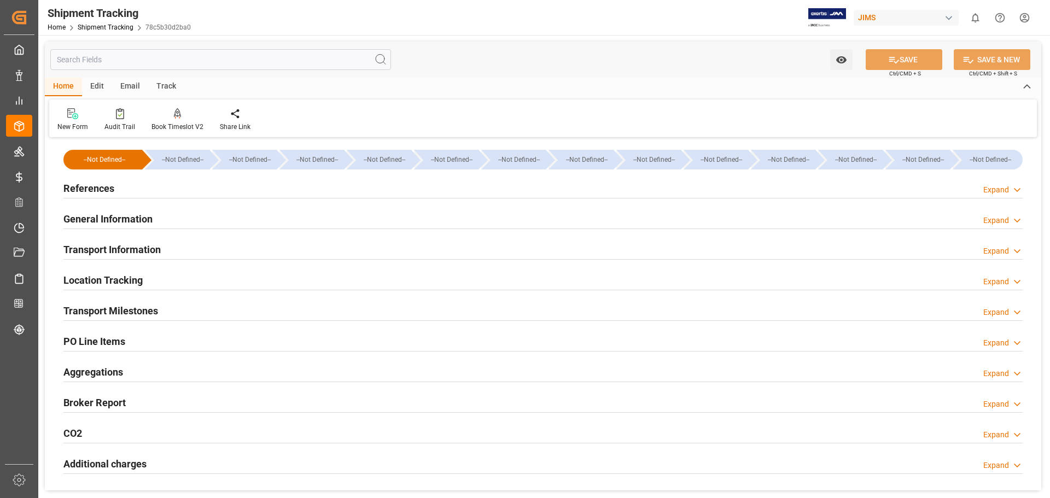
click at [81, 193] on h2 "References" at bounding box center [88, 188] width 51 height 15
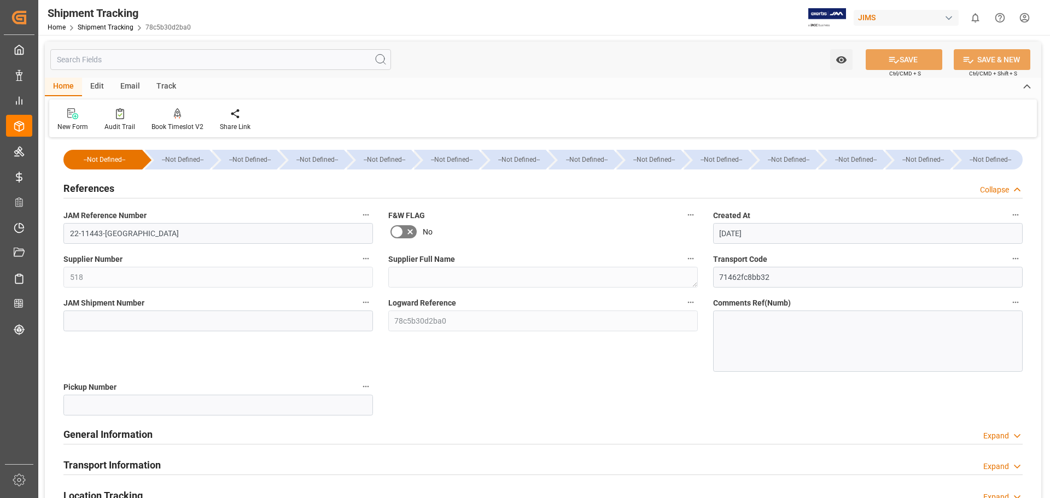
click at [121, 433] on h2 "General Information" at bounding box center [107, 434] width 89 height 15
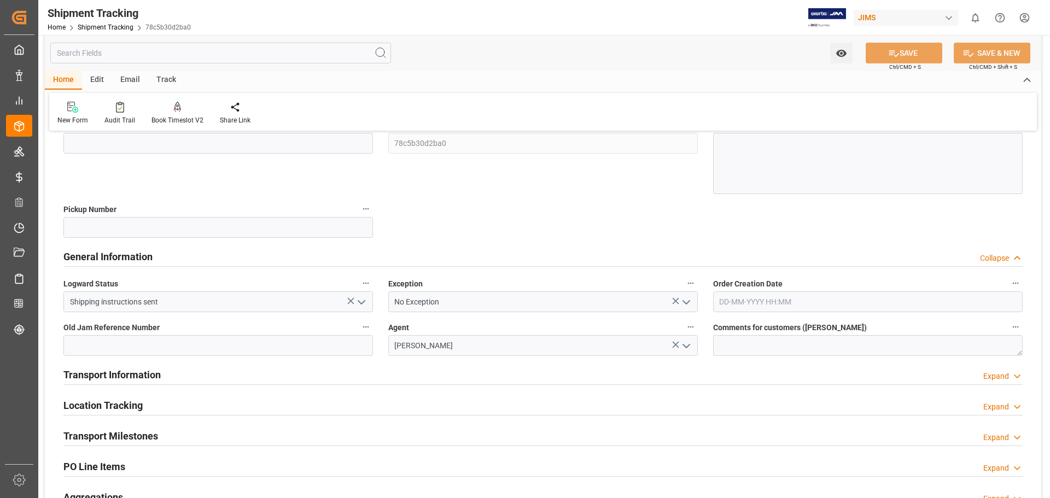
scroll to position [182, 0]
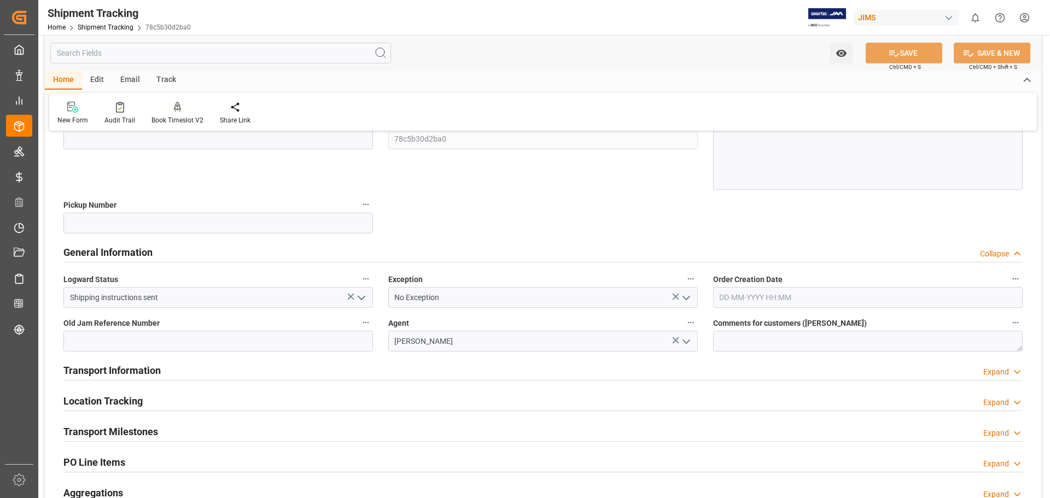
click at [686, 301] on icon "open menu" at bounding box center [686, 297] width 13 height 13
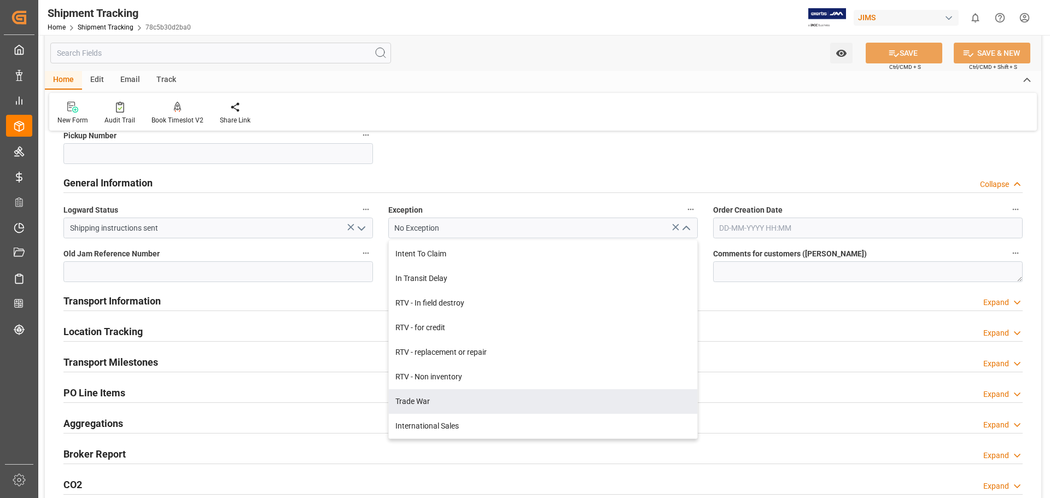
scroll to position [273, 0]
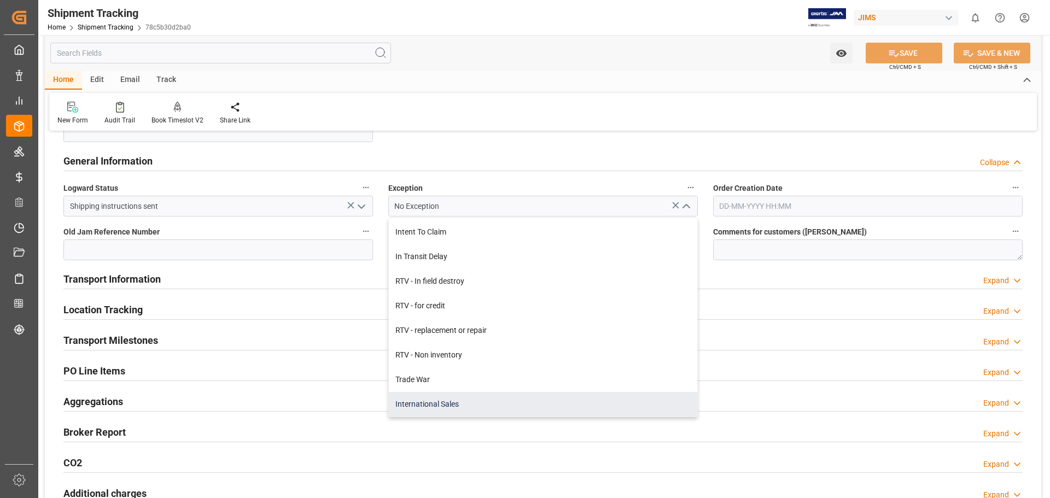
click at [459, 404] on div "International Sales" at bounding box center [543, 404] width 308 height 25
type input "International Sales"
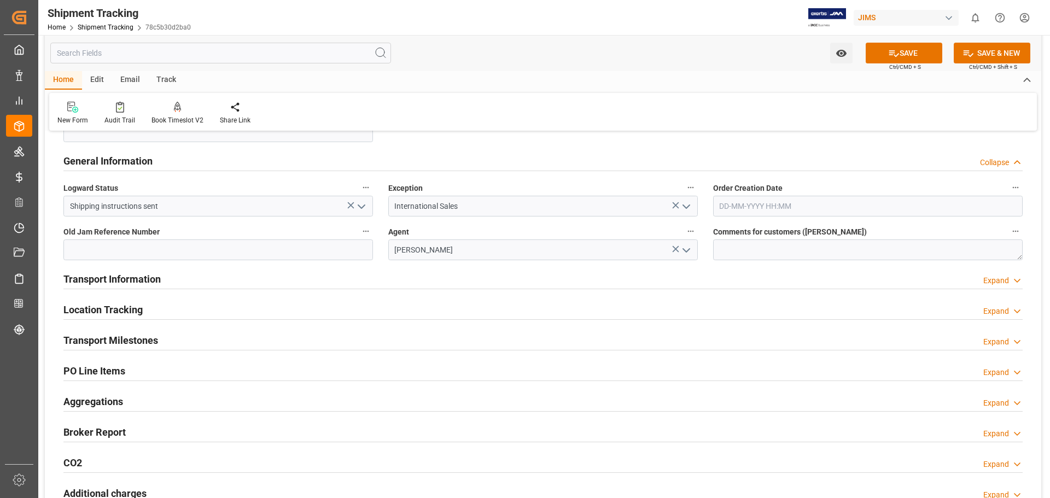
click at [145, 277] on h2 "Transport Information" at bounding box center [111, 279] width 97 height 15
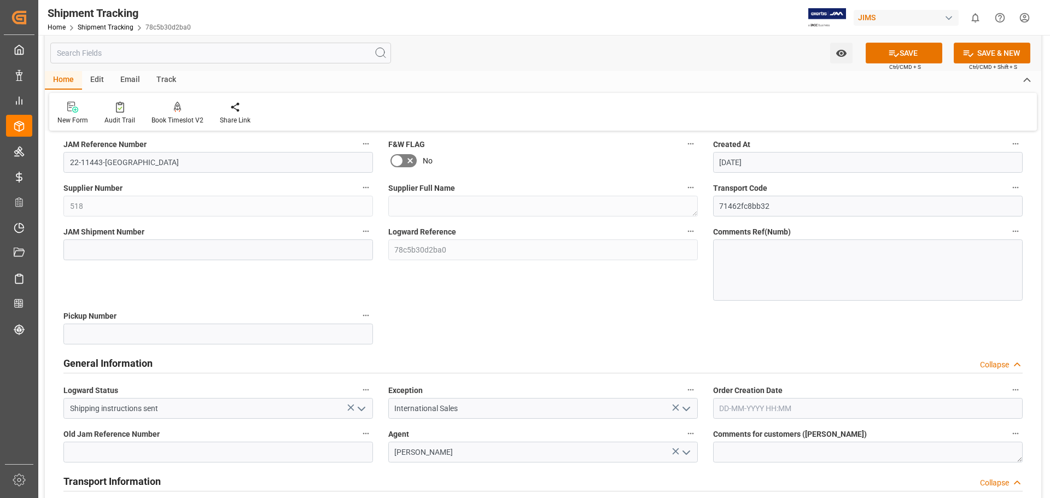
scroll to position [91, 0]
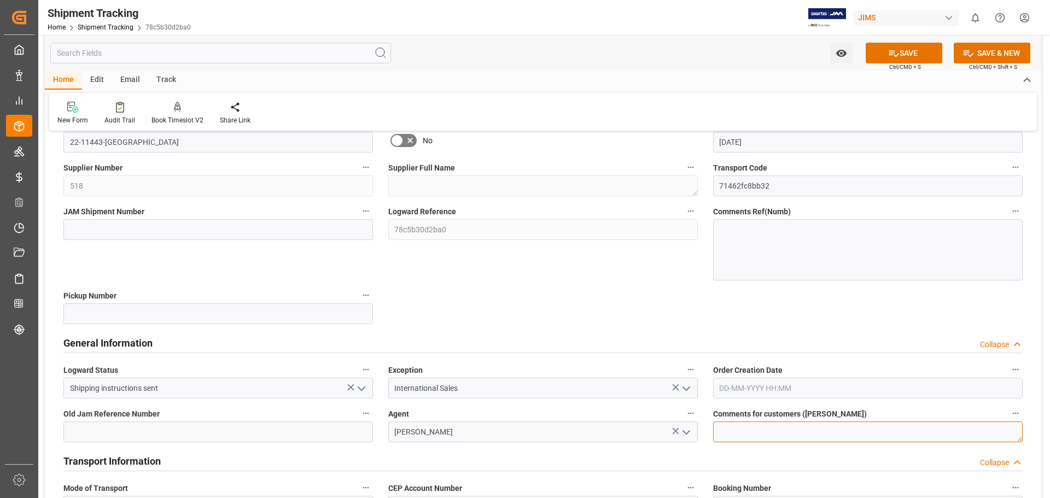
click at [751, 433] on textarea at bounding box center [868, 432] width 310 height 21
type textarea "E"
type textarea "D"
type textarea "EXW SOUTHAVEN,[GEOGRAPHIC_DATA],[GEOGRAPHIC_DATA]"
click at [905, 53] on button "SAVE" at bounding box center [904, 53] width 77 height 21
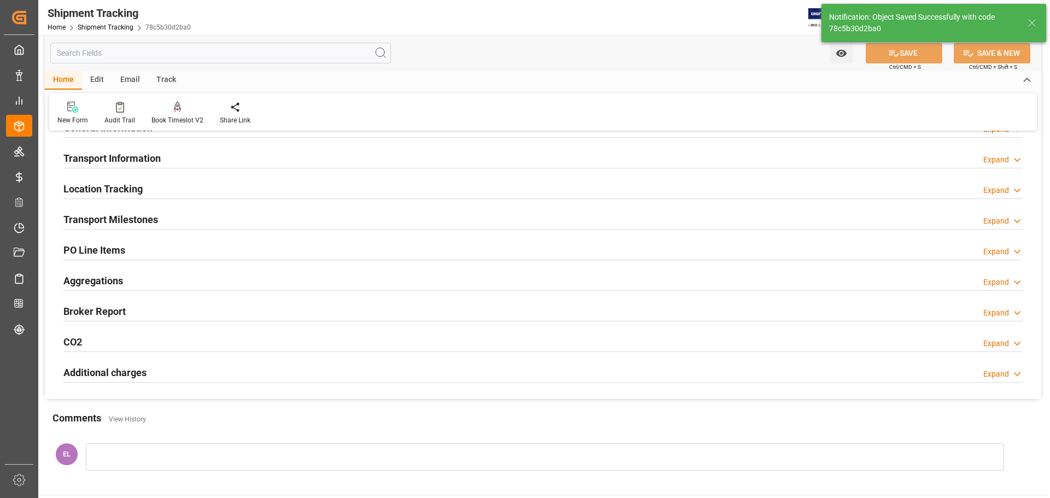
click at [101, 158] on h2 "Transport Information" at bounding box center [111, 158] width 97 height 15
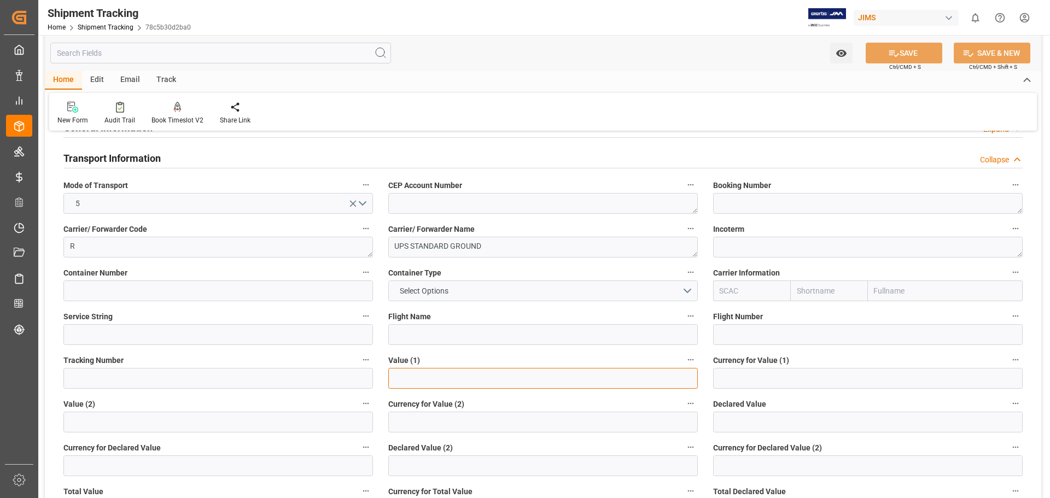
click at [413, 375] on input "text" at bounding box center [543, 378] width 310 height 21
type input "449.99"
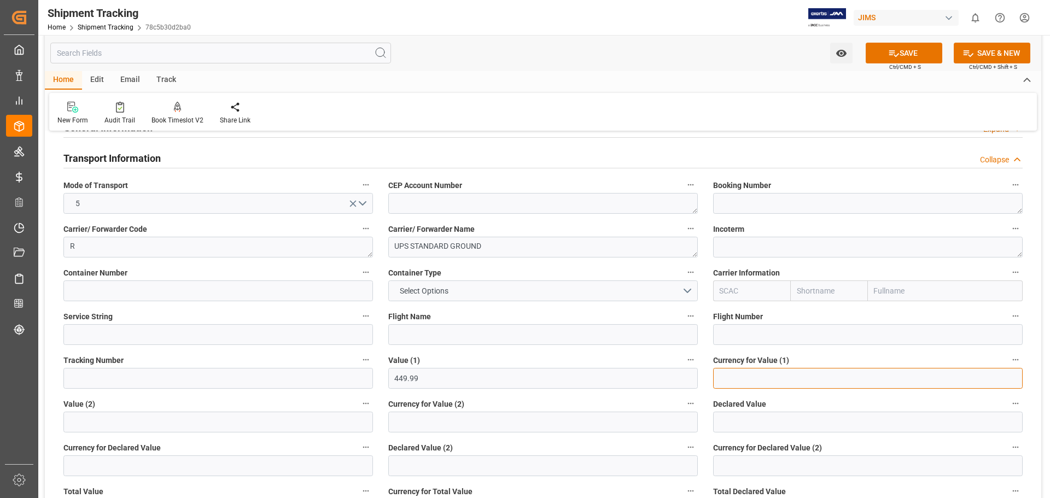
click at [752, 379] on input at bounding box center [868, 378] width 310 height 21
type input "USD"
click at [114, 377] on input at bounding box center [218, 378] width 310 height 21
paste input "1Z94A6V66895347569"
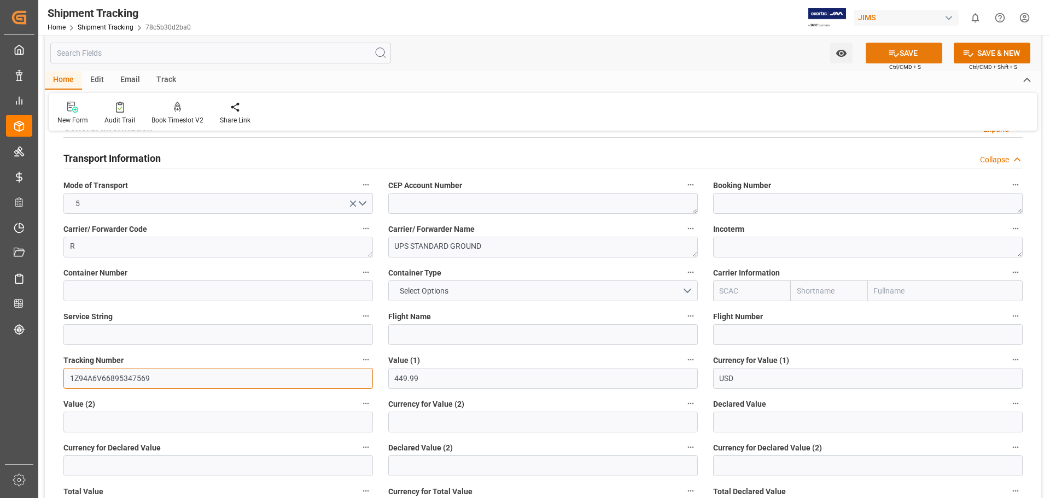
type input "1Z94A6V66895347569"
click at [909, 50] on button "SAVE" at bounding box center [904, 53] width 77 height 21
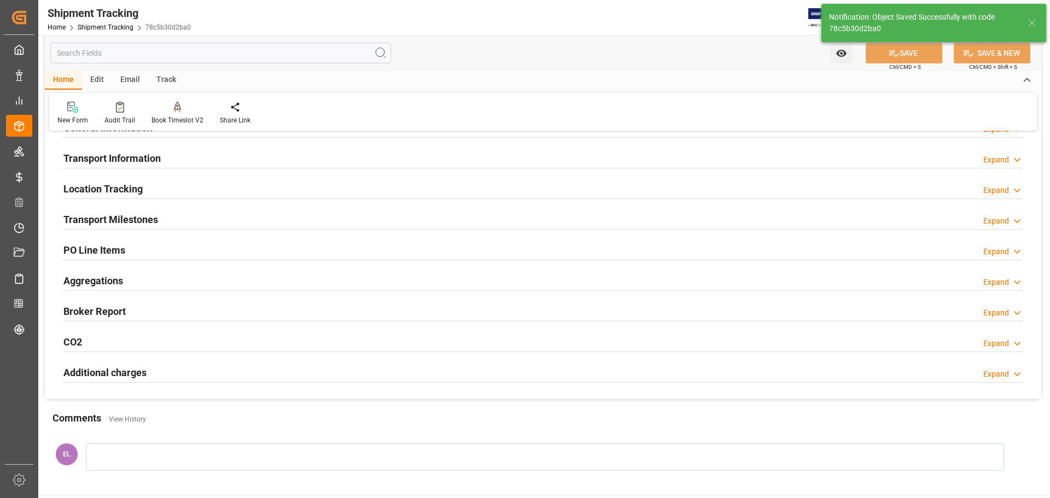
click at [114, 213] on h2 "Transport Milestones" at bounding box center [110, 219] width 95 height 15
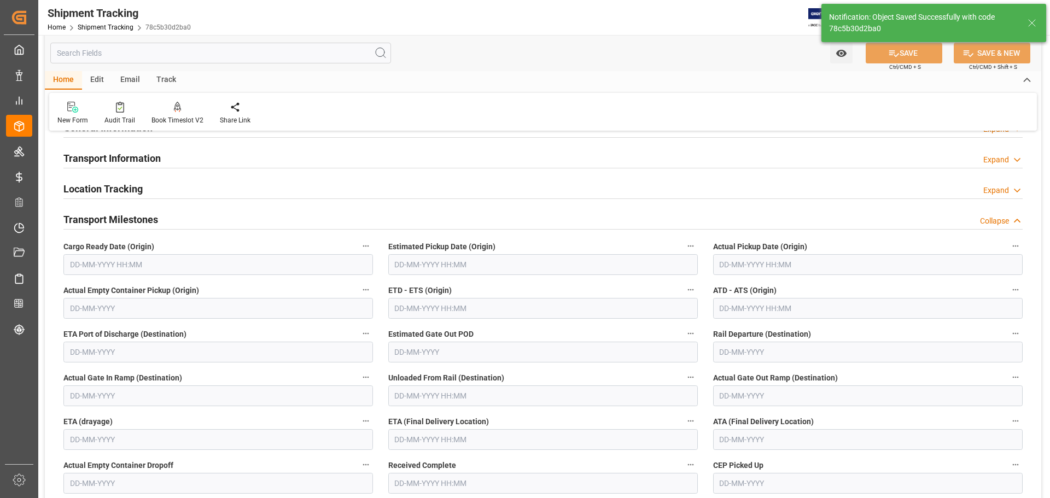
click at [96, 265] on input "text" at bounding box center [218, 264] width 310 height 21
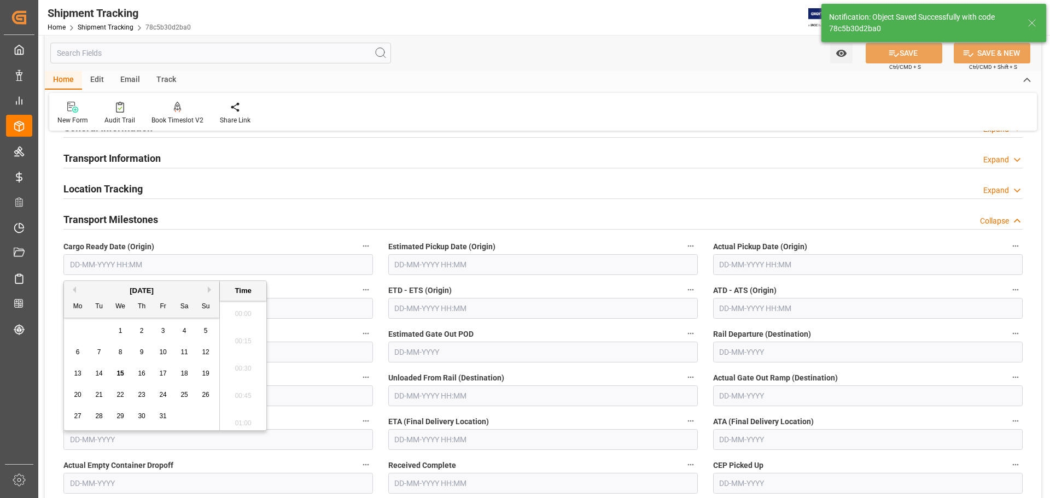
scroll to position [1016, 0]
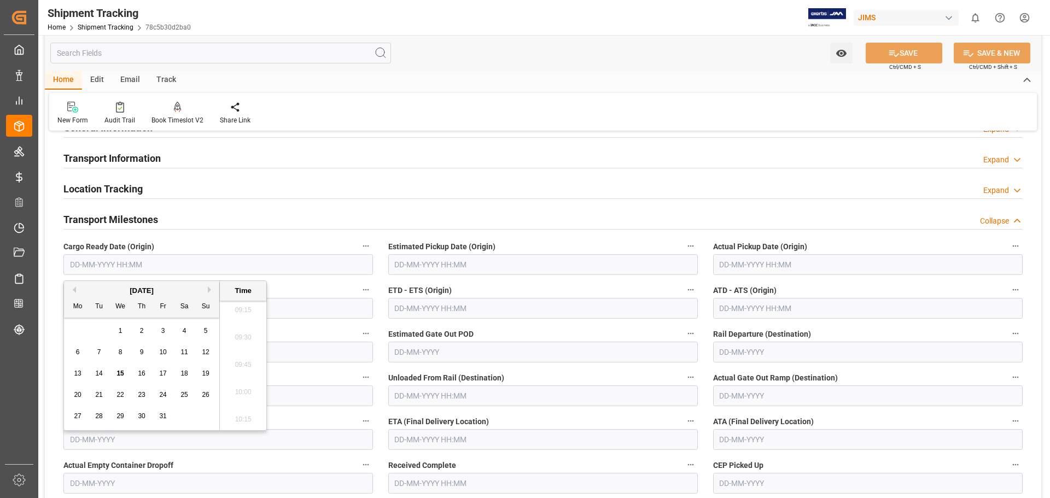
click at [88, 337] on div "29 30 1 2 3 4 5" at bounding box center [141, 330] width 149 height 21
click at [161, 352] on span "10" at bounding box center [162, 352] width 7 height 8
type input "10-10-2025 00:00"
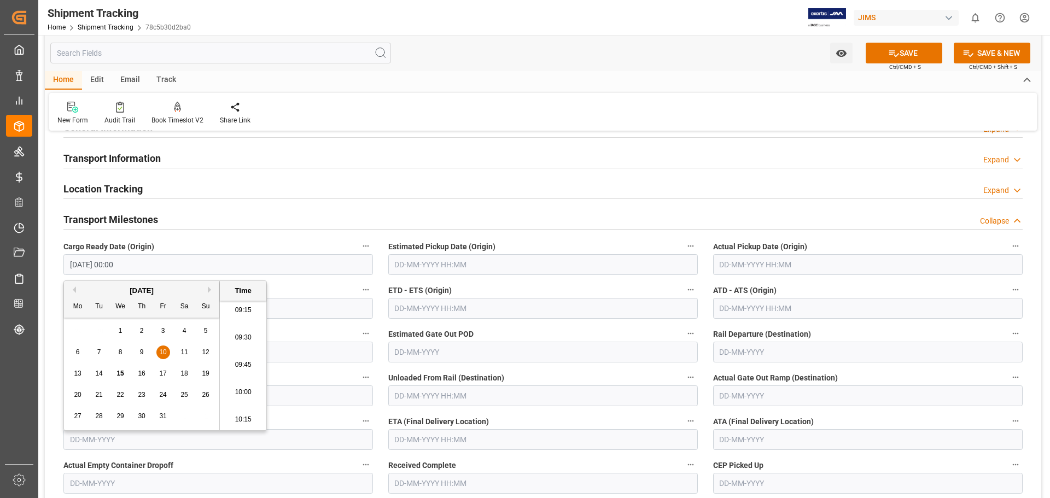
click at [432, 260] on input "text" at bounding box center [543, 264] width 310 height 21
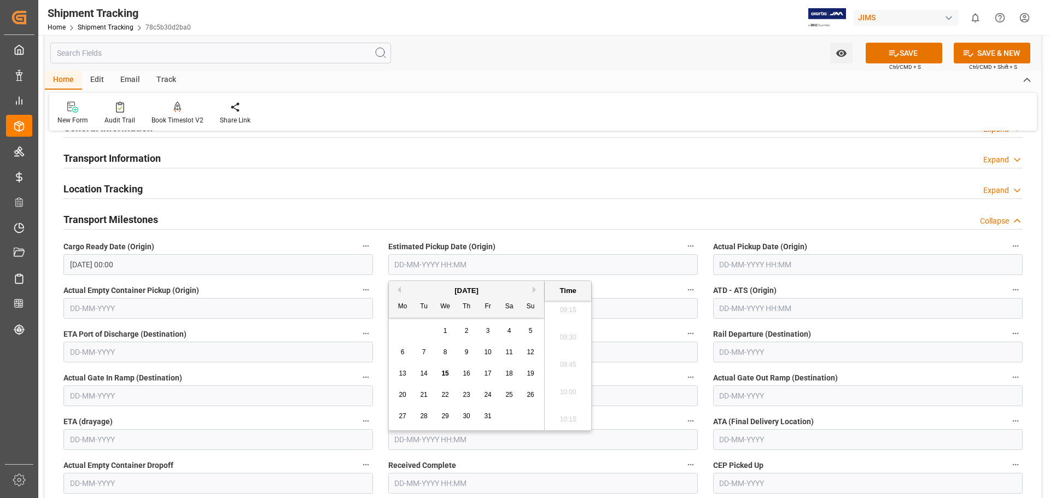
click at [414, 333] on div "29 30 1 2 3 4 5" at bounding box center [466, 330] width 149 height 21
click at [423, 373] on span "14" at bounding box center [423, 374] width 7 height 8
type input "14-10-2025 00:00"
click at [761, 266] on input "text" at bounding box center [868, 264] width 310 height 21
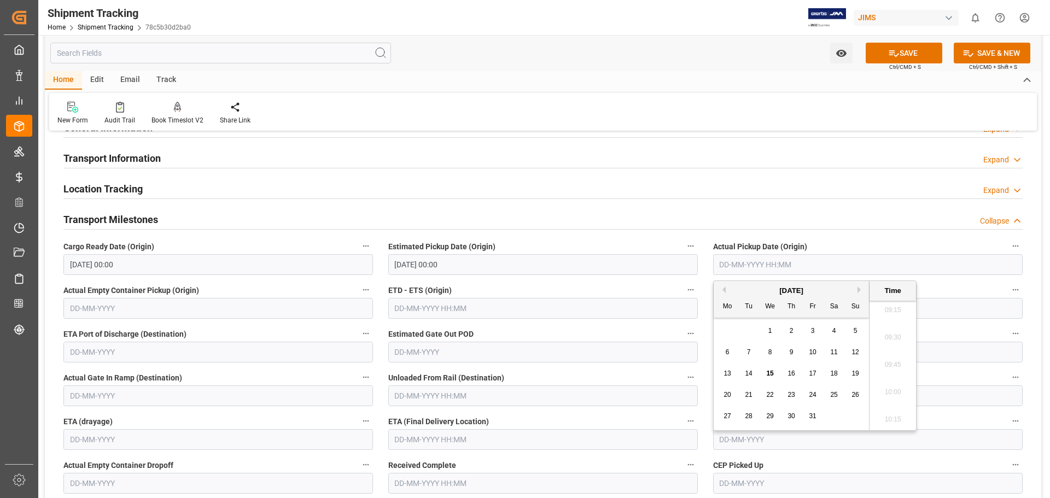
click at [739, 329] on div "29 30 1 2 3 4 5" at bounding box center [791, 330] width 149 height 21
click at [768, 371] on span "15" at bounding box center [769, 374] width 7 height 8
type input "15-10-2025 00:00"
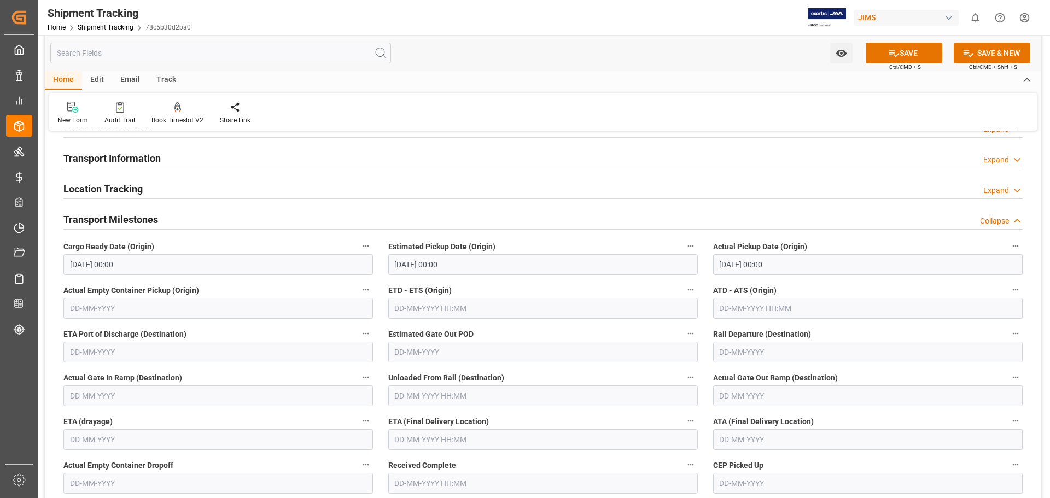
click at [620, 234] on div "Transport Milestones Collapse" at bounding box center [543, 220] width 974 height 31
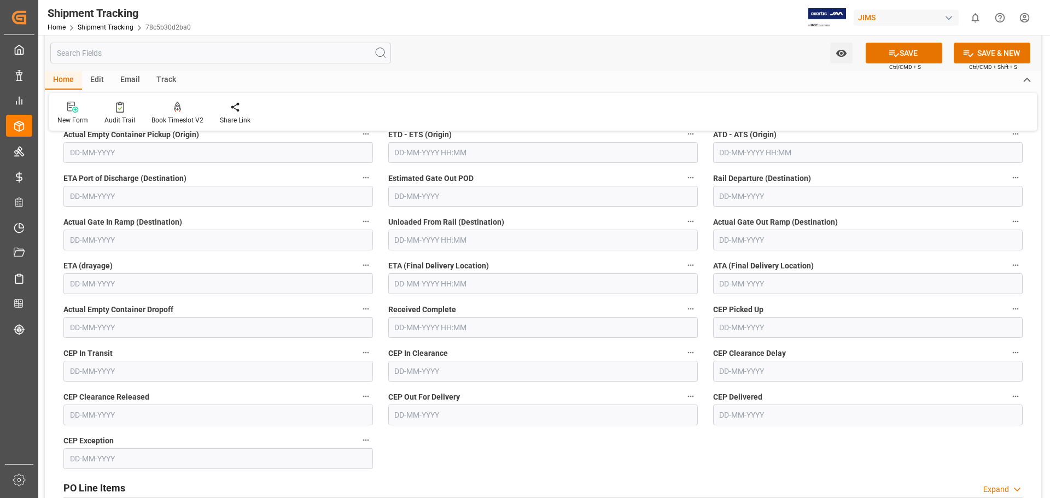
scroll to position [273, 0]
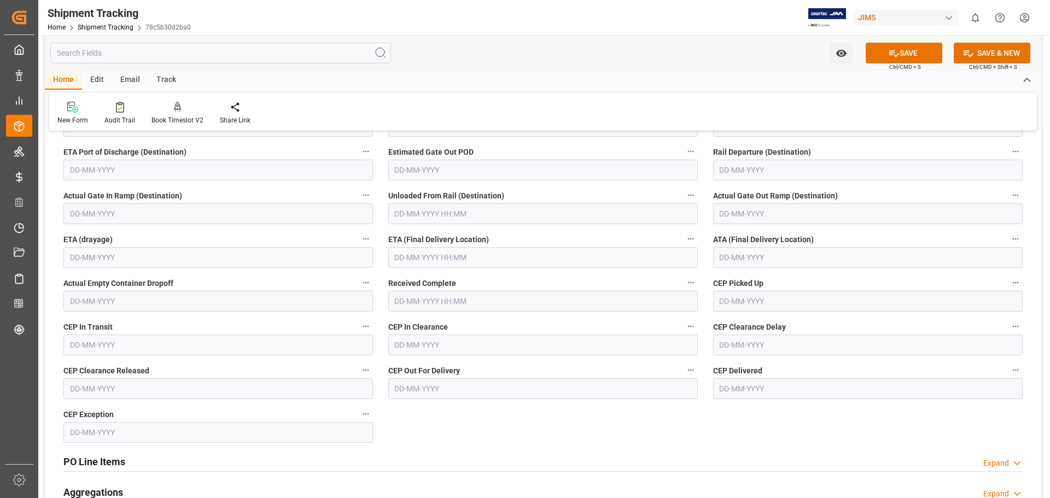
click at [426, 260] on input "text" at bounding box center [543, 257] width 310 height 21
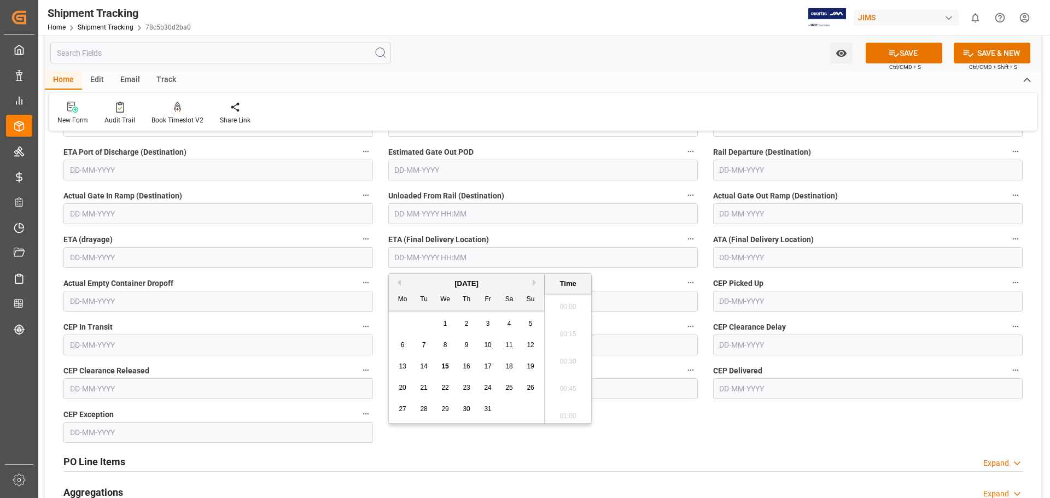
scroll to position [1016, 0]
click at [532, 282] on div "October 2025" at bounding box center [466, 283] width 155 height 11
click at [401, 388] on span "20" at bounding box center [402, 388] width 7 height 8
type input "20-10-2025 00:00"
click at [629, 446] on div "--Not Defined-- --Not Defined-- --Not Defined-- --Not Defined-- --Not Defined--…" at bounding box center [543, 239] width 996 height 744
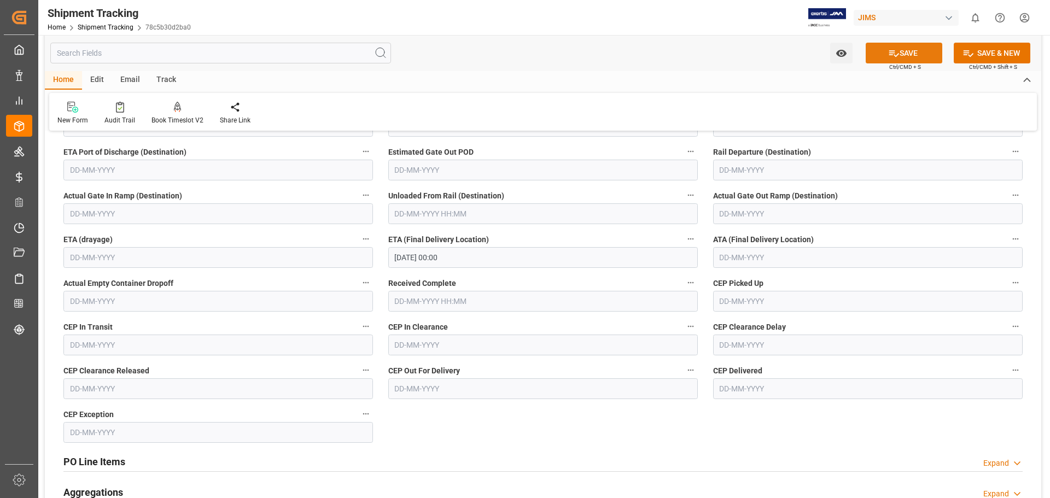
click at [904, 57] on button "SAVE" at bounding box center [904, 53] width 77 height 21
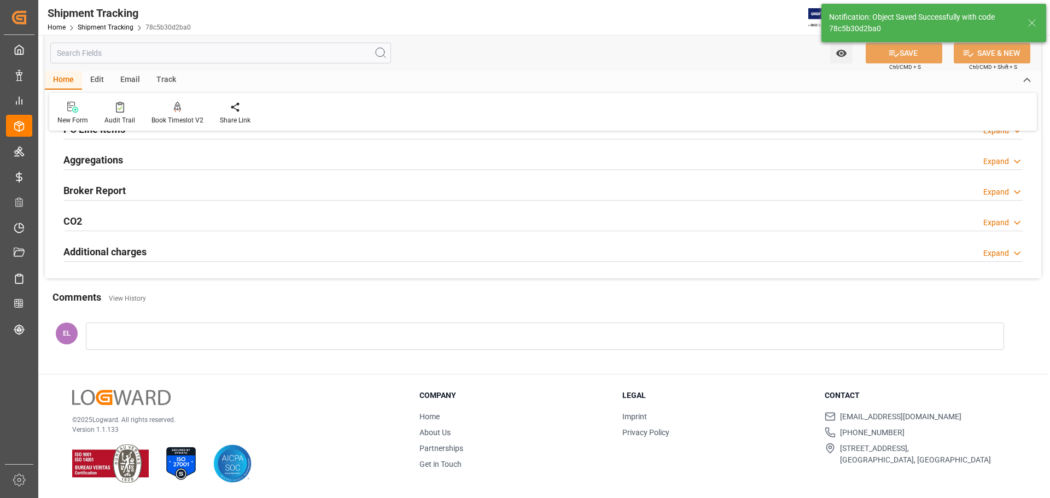
scroll to position [212, 0]
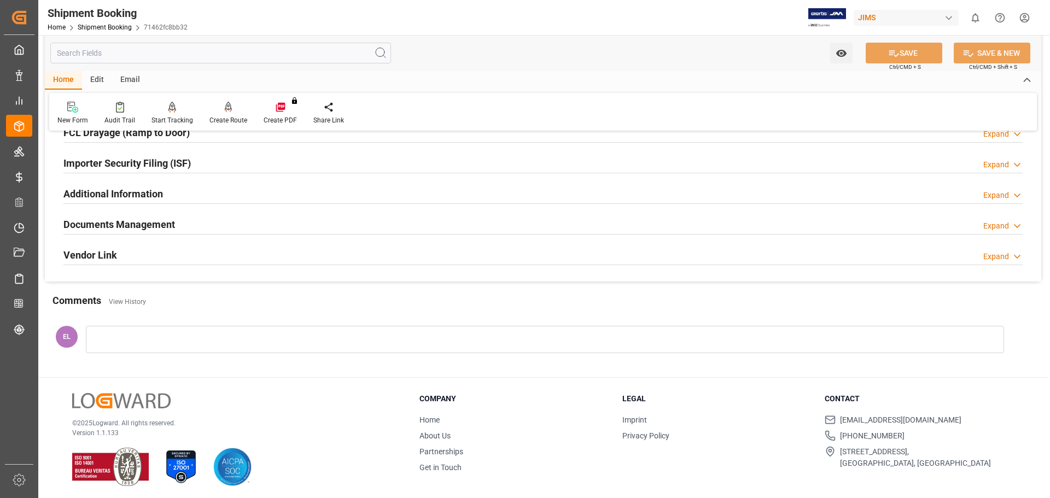
scroll to position [323, 0]
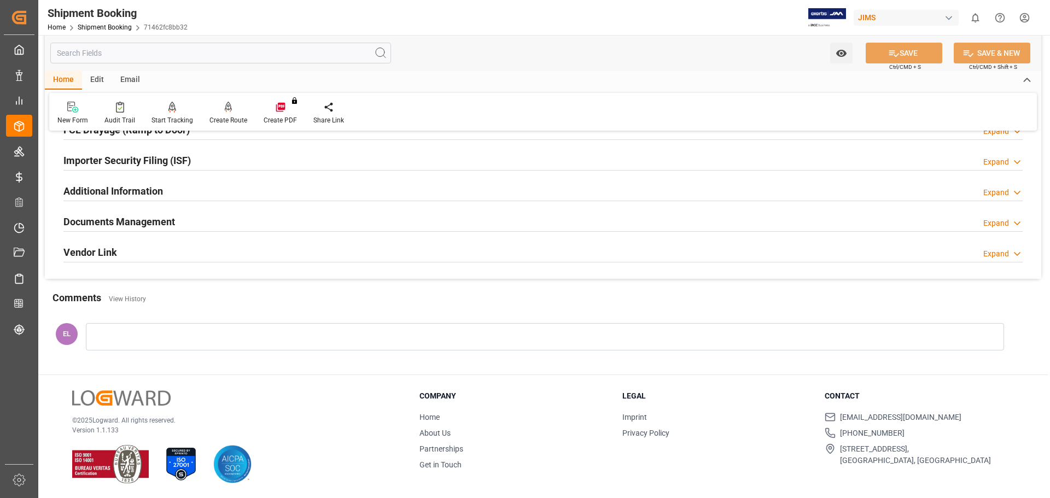
click at [150, 217] on h2 "Documents Management" at bounding box center [119, 221] width 112 height 15
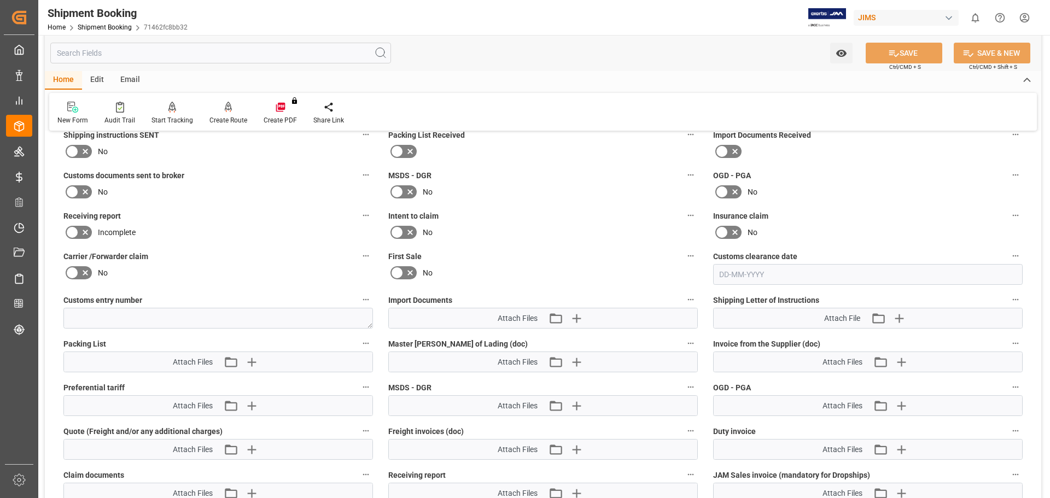
scroll to position [505, 0]
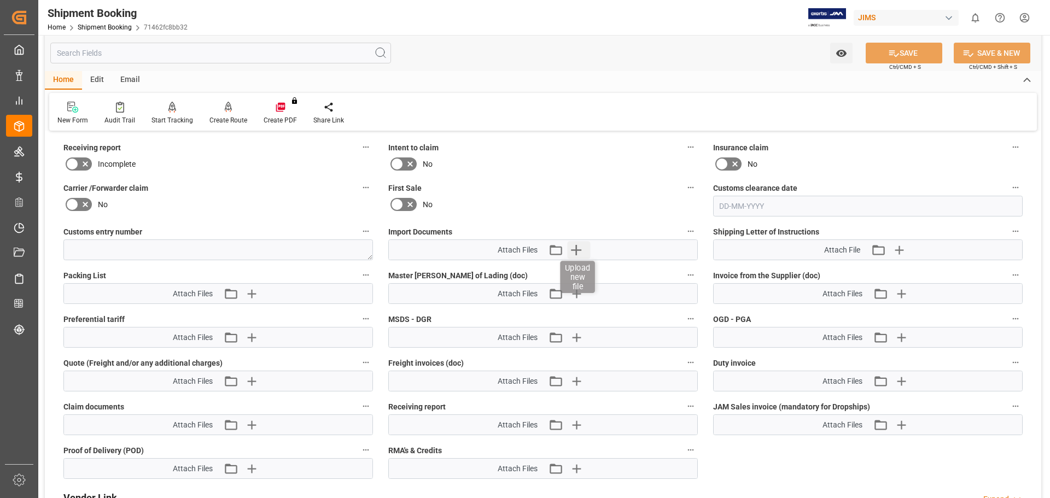
click at [576, 244] on icon "button" at bounding box center [575, 249] width 17 height 17
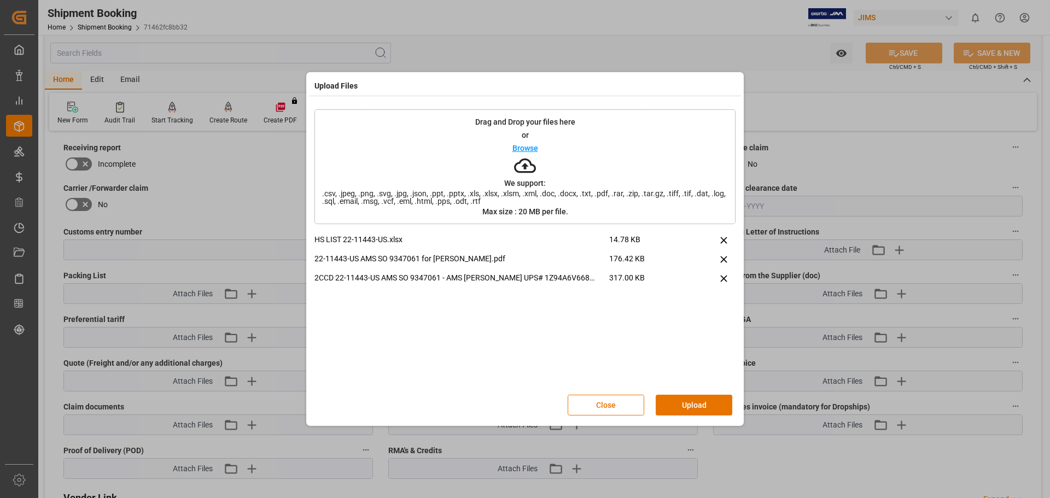
click at [681, 405] on button "Upload" at bounding box center [694, 405] width 77 height 21
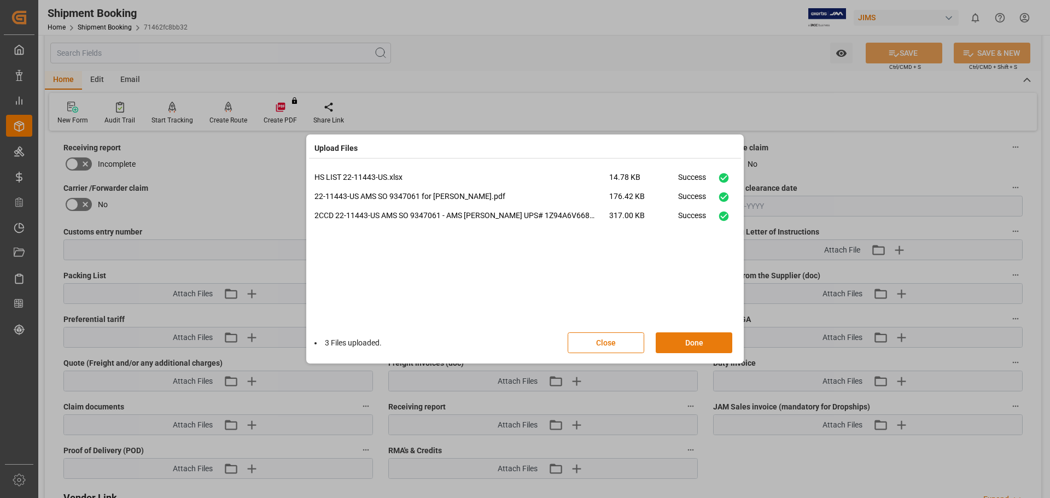
click at [692, 342] on button "Done" at bounding box center [694, 342] width 77 height 21
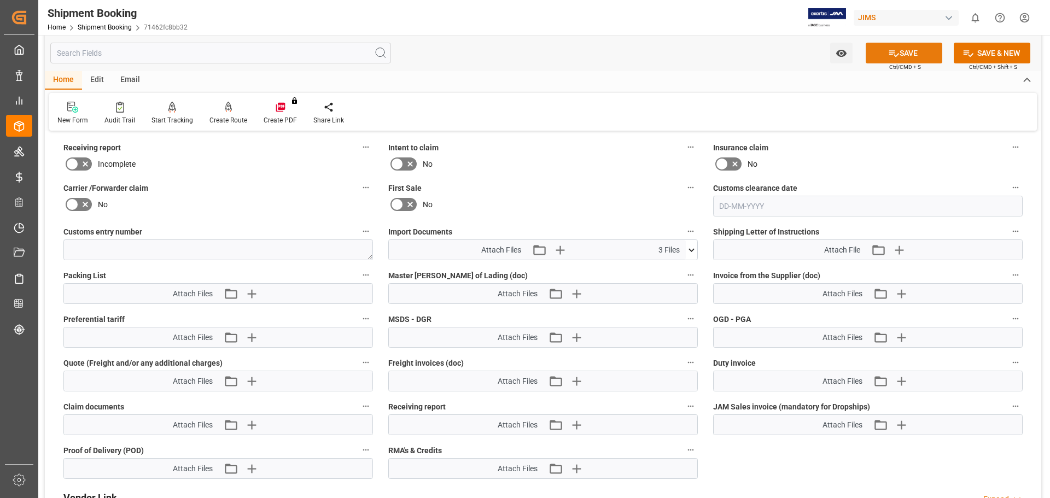
click at [900, 54] on button "SAVE" at bounding box center [904, 53] width 77 height 21
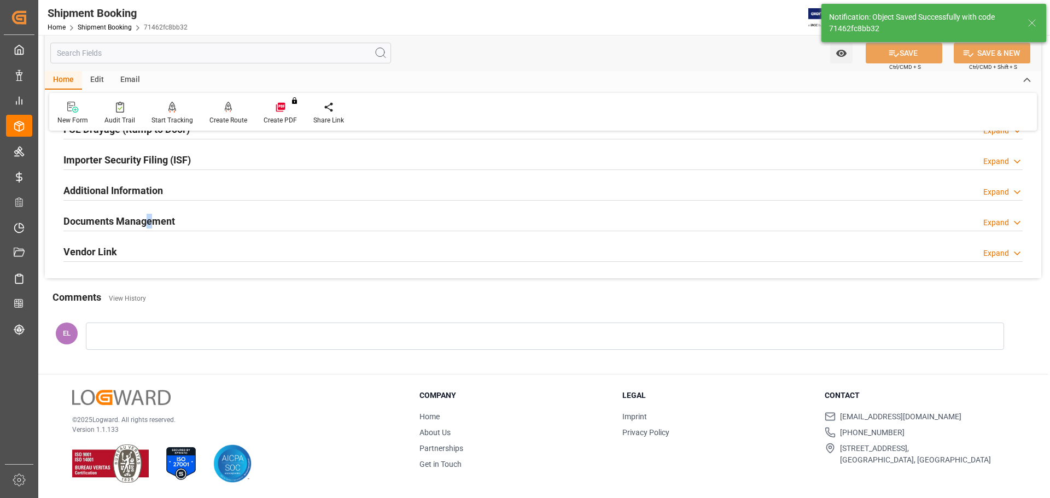
scroll to position [323, 0]
click at [317, 223] on div "Documents Management Expand" at bounding box center [542, 221] width 959 height 21
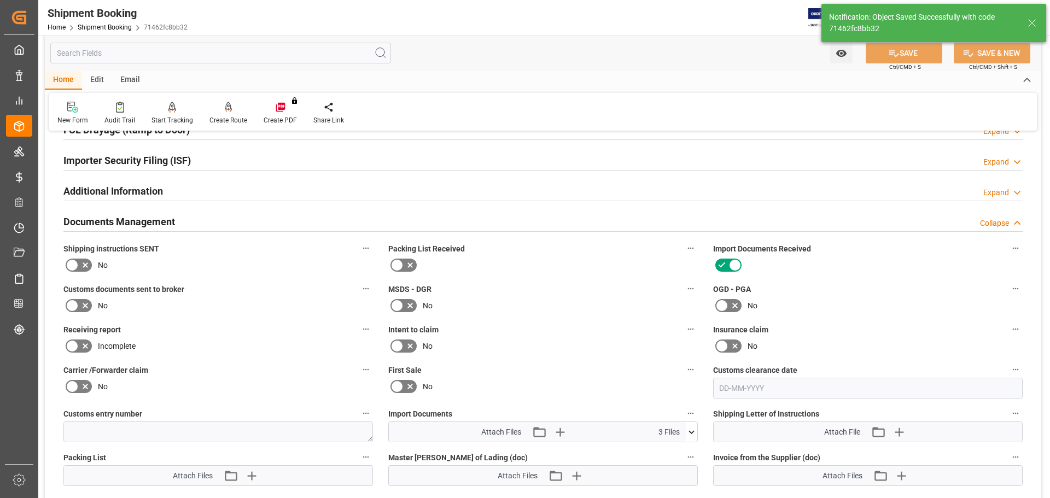
scroll to position [505, 0]
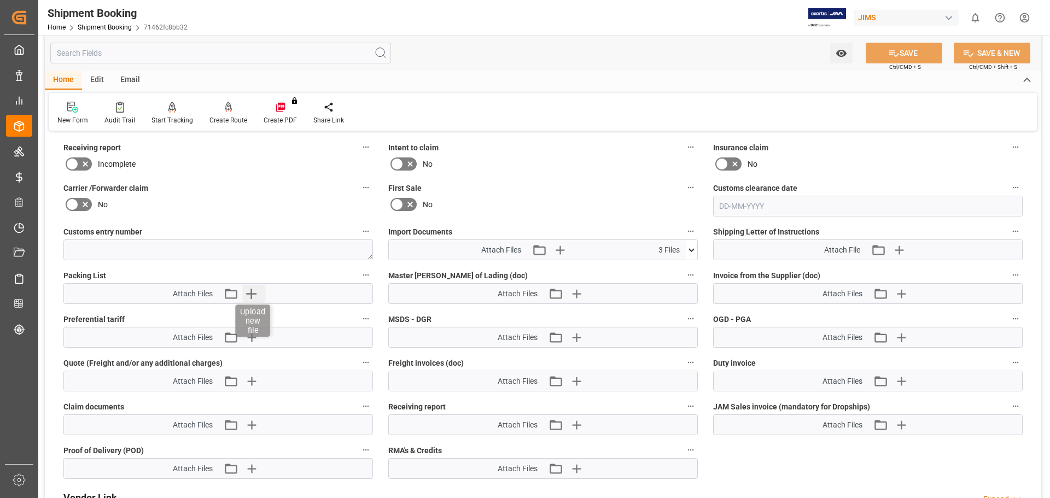
click at [252, 293] on icon "button" at bounding box center [251, 294] width 10 height 10
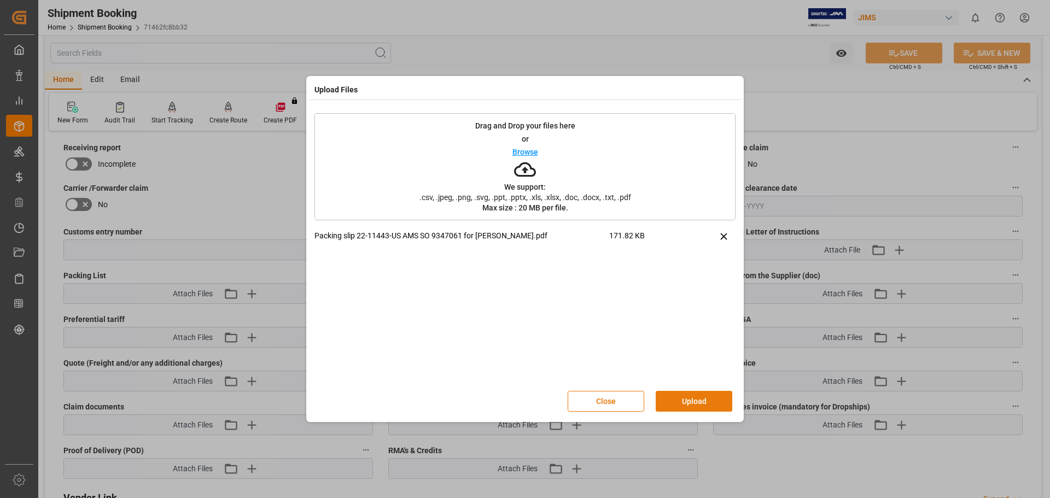
click at [697, 400] on button "Upload" at bounding box center [694, 401] width 77 height 21
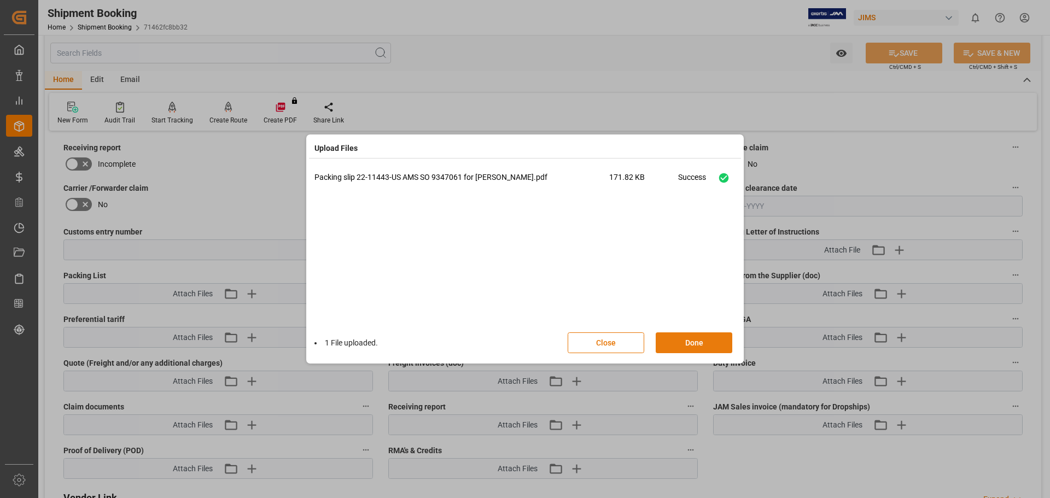
click at [706, 339] on button "Done" at bounding box center [694, 342] width 77 height 21
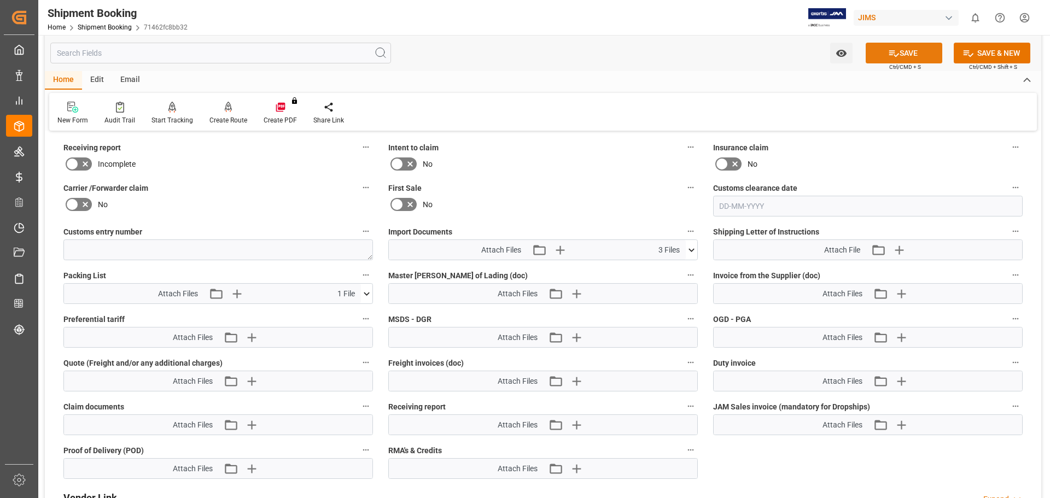
click at [909, 55] on button "SAVE" at bounding box center [904, 53] width 77 height 21
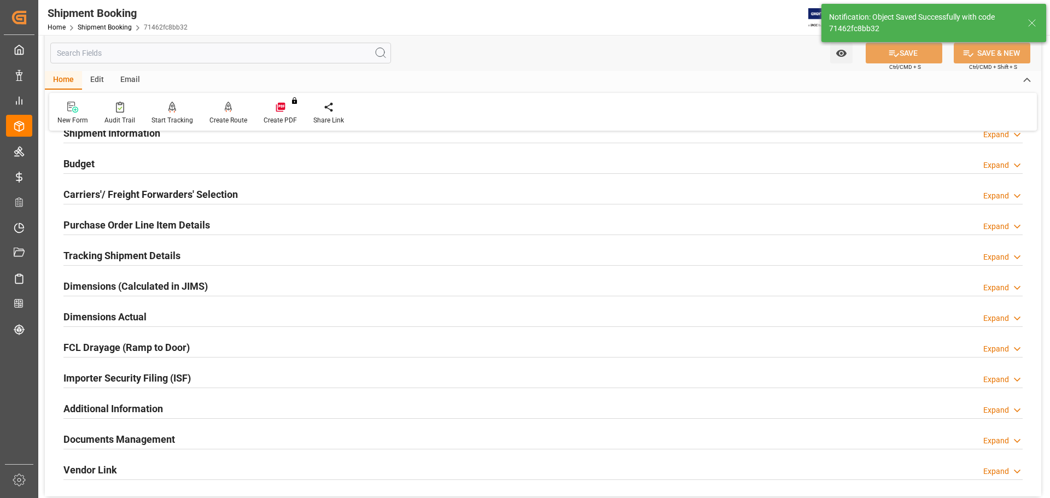
scroll to position [0, 0]
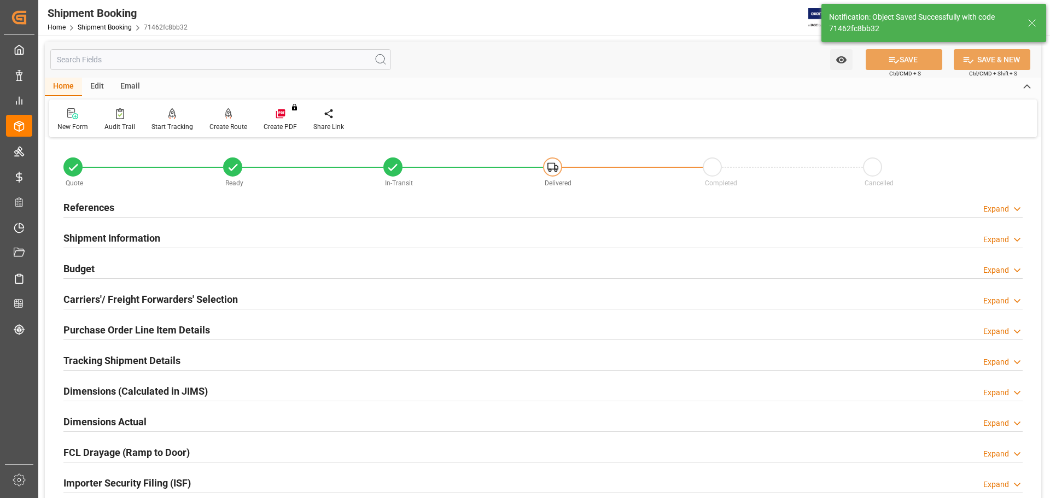
click at [96, 202] on h2 "References" at bounding box center [88, 207] width 51 height 15
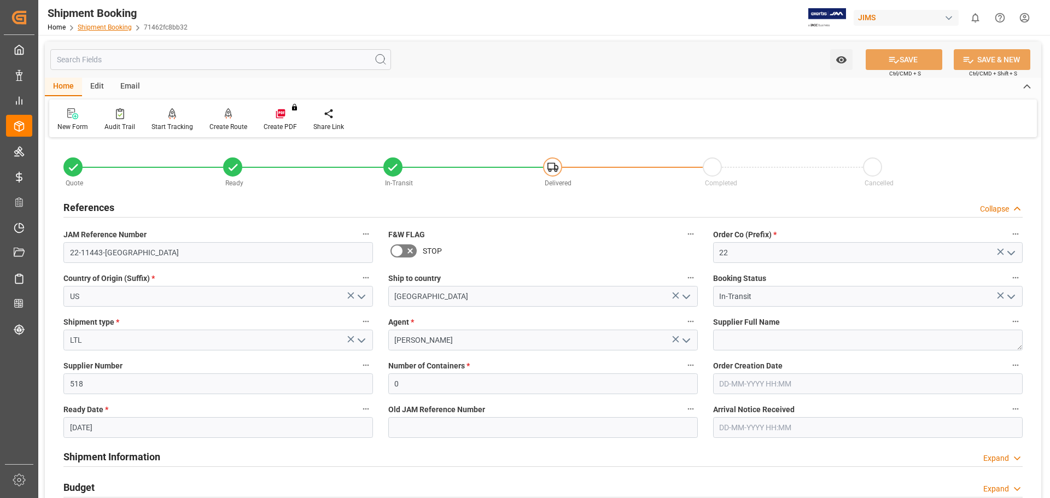
click at [103, 29] on link "Shipment Booking" at bounding box center [105, 28] width 54 height 8
